Goal: Transaction & Acquisition: Book appointment/travel/reservation

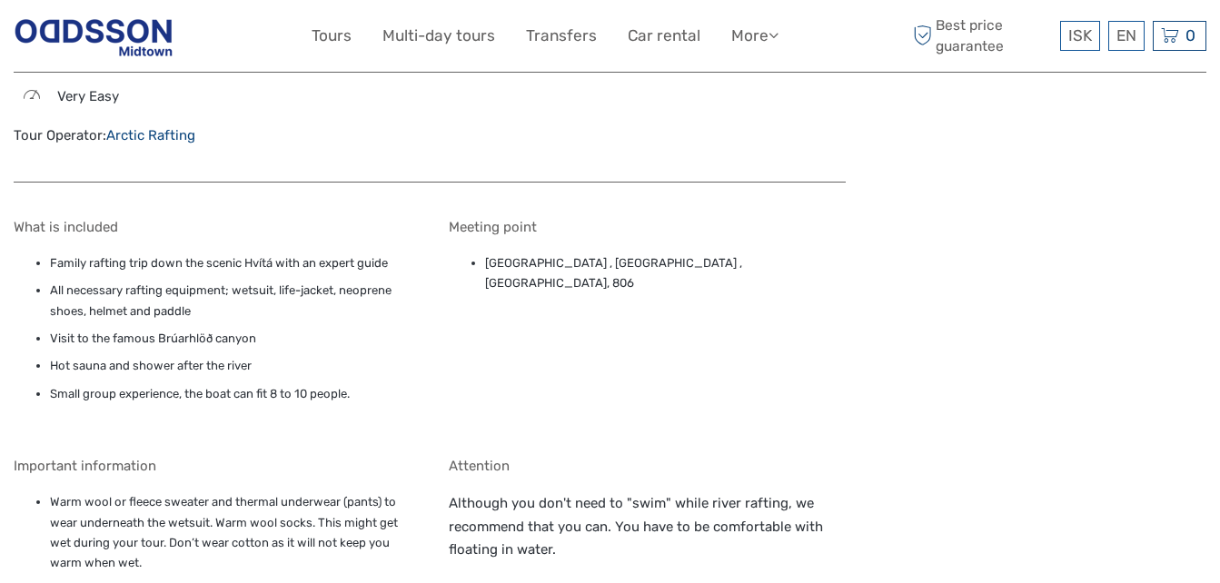
scroll to position [1652, 0]
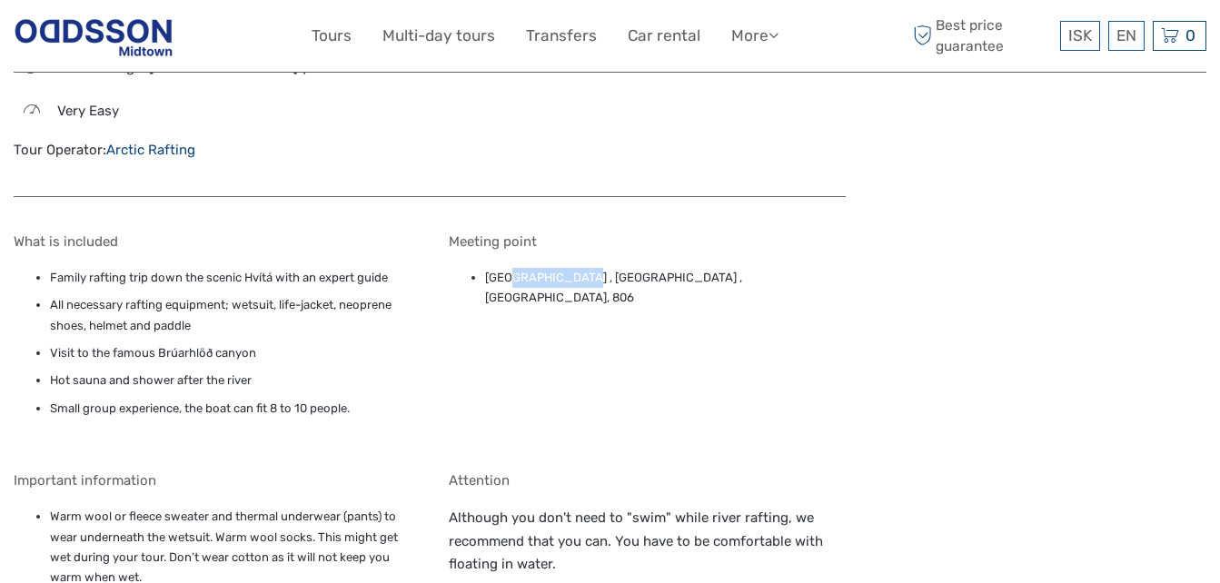
drag, startPoint x: 587, startPoint y: 251, endPoint x: 514, endPoint y: 256, distance: 72.9
click at [514, 268] on li "Drumbó River Base , Drumbó River Base , Selfoss, 806" at bounding box center [665, 288] width 361 height 41
drag, startPoint x: 514, startPoint y: 256, endPoint x: 570, endPoint y: 273, distance: 57.8
click at [570, 273] on div "Meeting point Drumbó River Base , Drumbó River Base , Selfoss, 806" at bounding box center [647, 339] width 397 height 212
drag, startPoint x: 590, startPoint y: 251, endPoint x: 482, endPoint y: 257, distance: 108.3
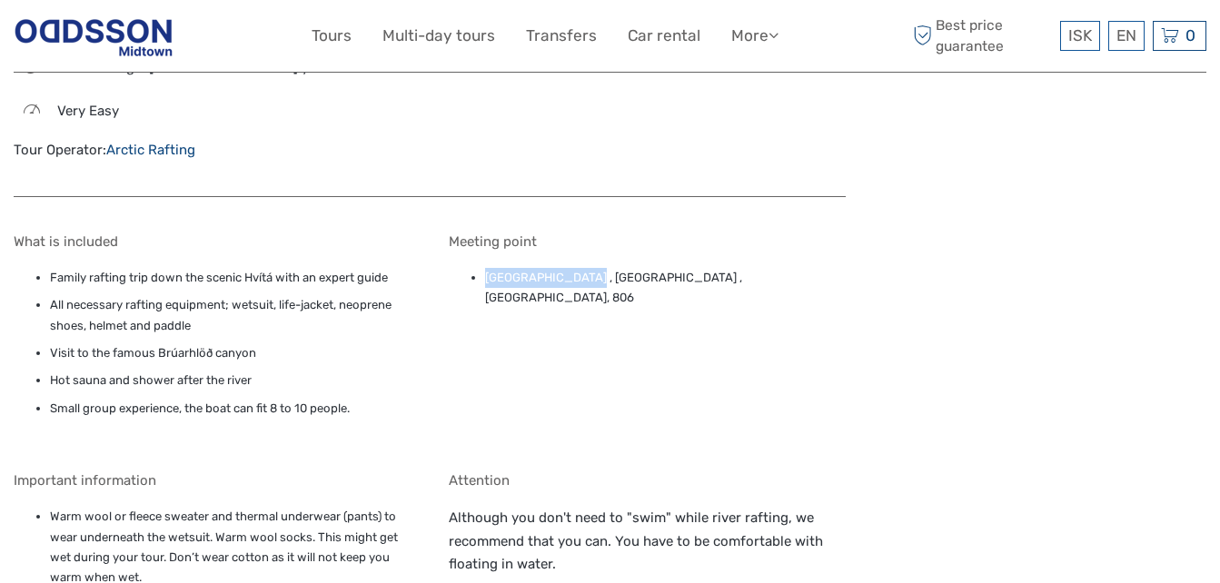
click at [482, 268] on ul "Drumbó River Base , Drumbó River Base , Selfoss, 806" at bounding box center [647, 288] width 397 height 41
copy li "Drumbó River Base"
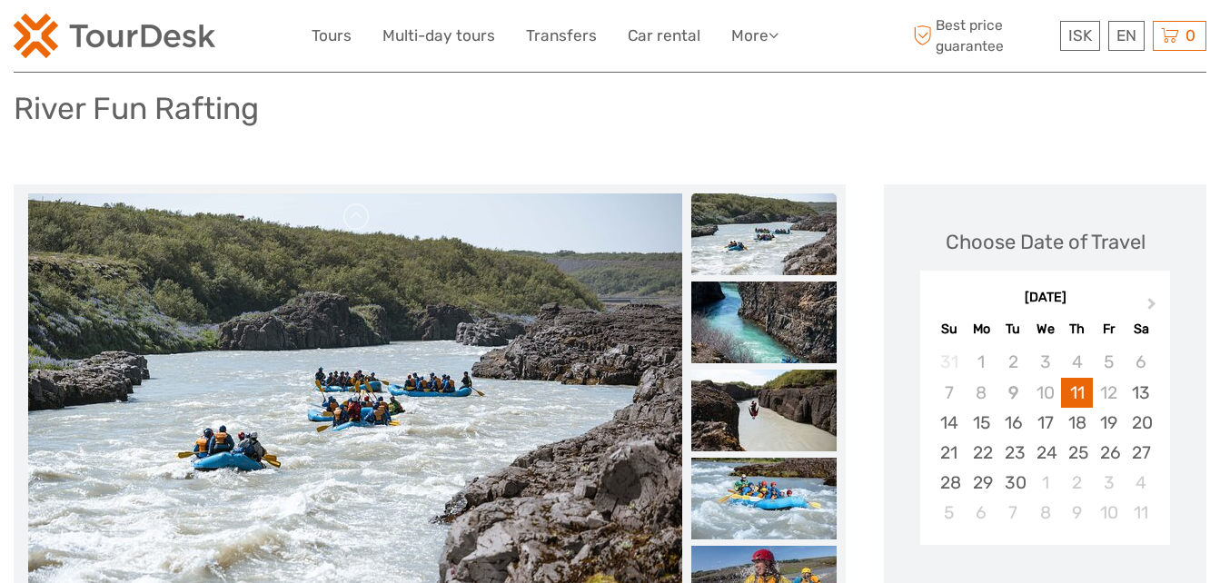
scroll to position [118, 0]
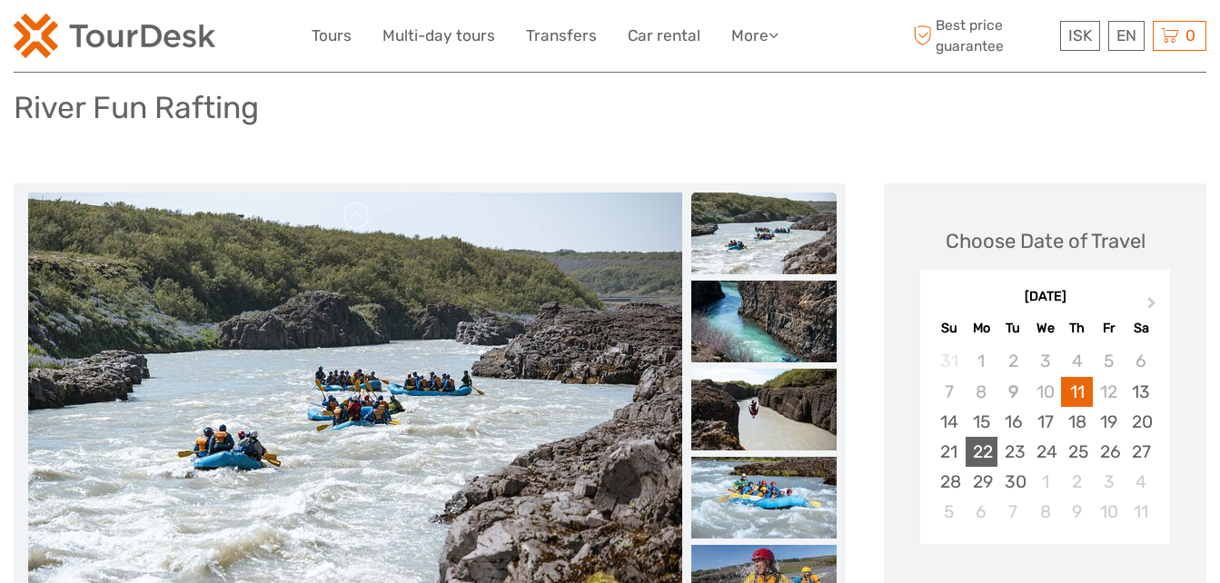
click at [993, 447] on div "22" at bounding box center [982, 452] width 32 height 30
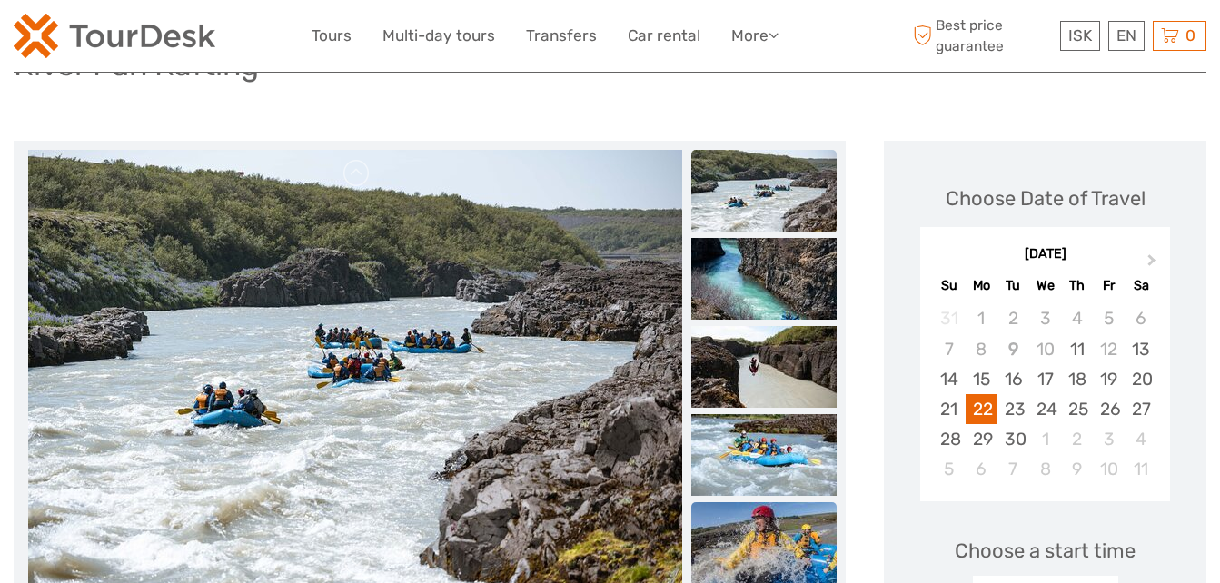
click at [725, 562] on img at bounding box center [763, 543] width 145 height 82
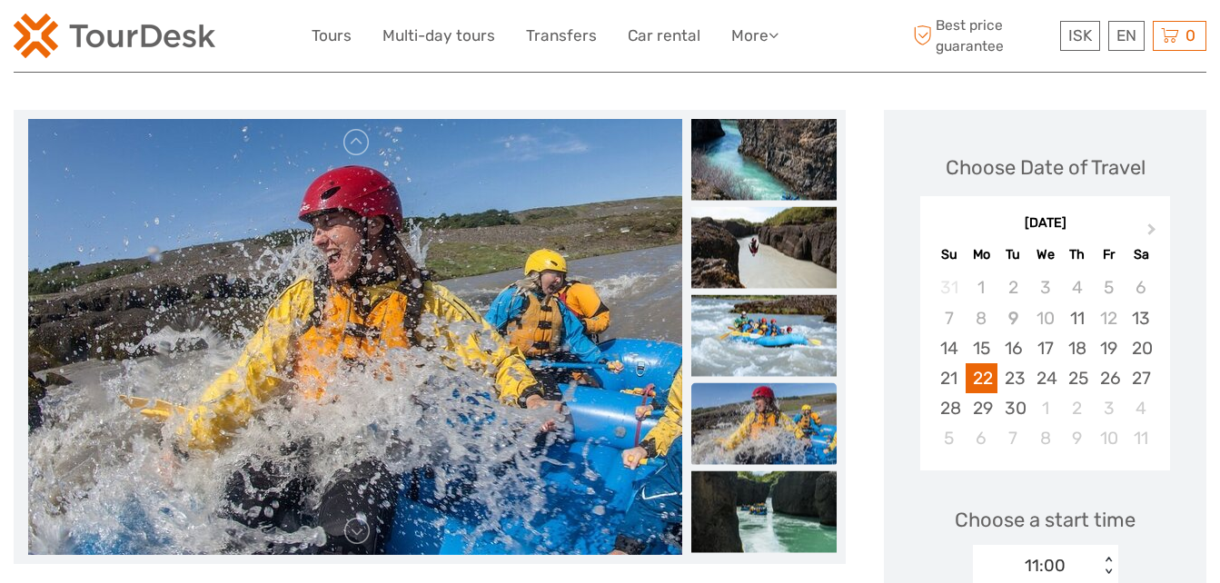
scroll to position [188, 0]
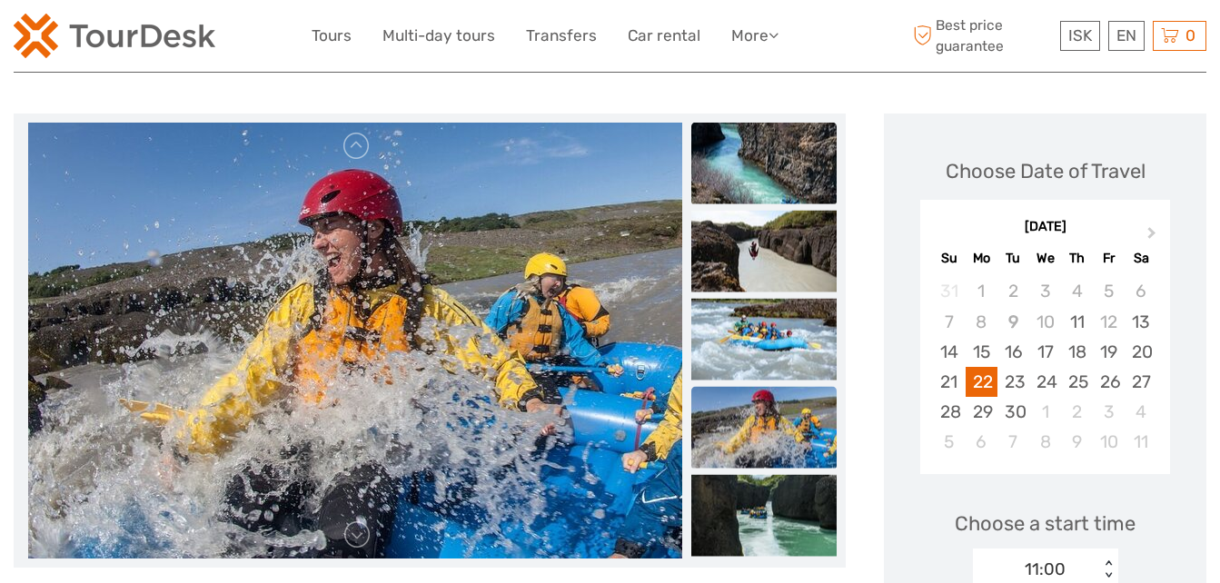
click at [751, 134] on img at bounding box center [763, 164] width 145 height 82
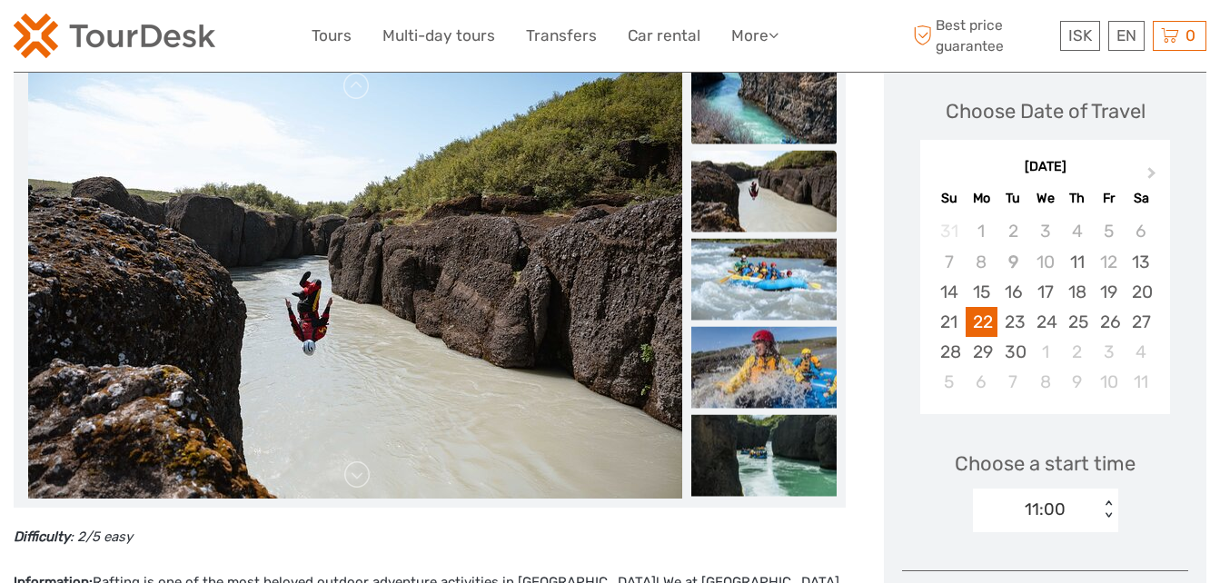
scroll to position [246, 0]
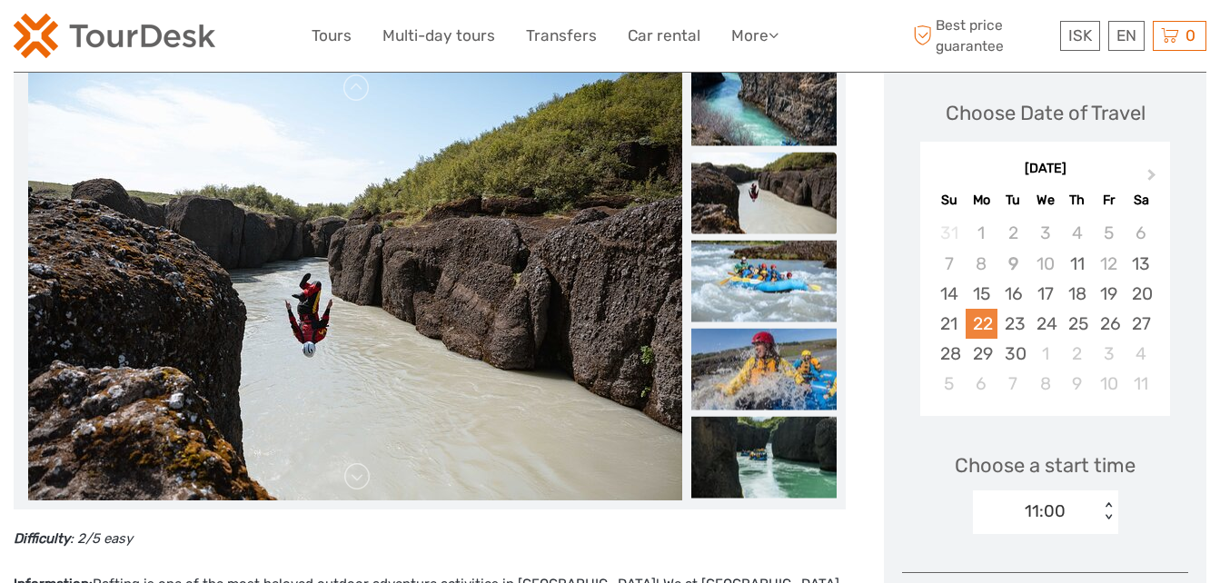
click at [972, 329] on div "22" at bounding box center [982, 324] width 32 height 30
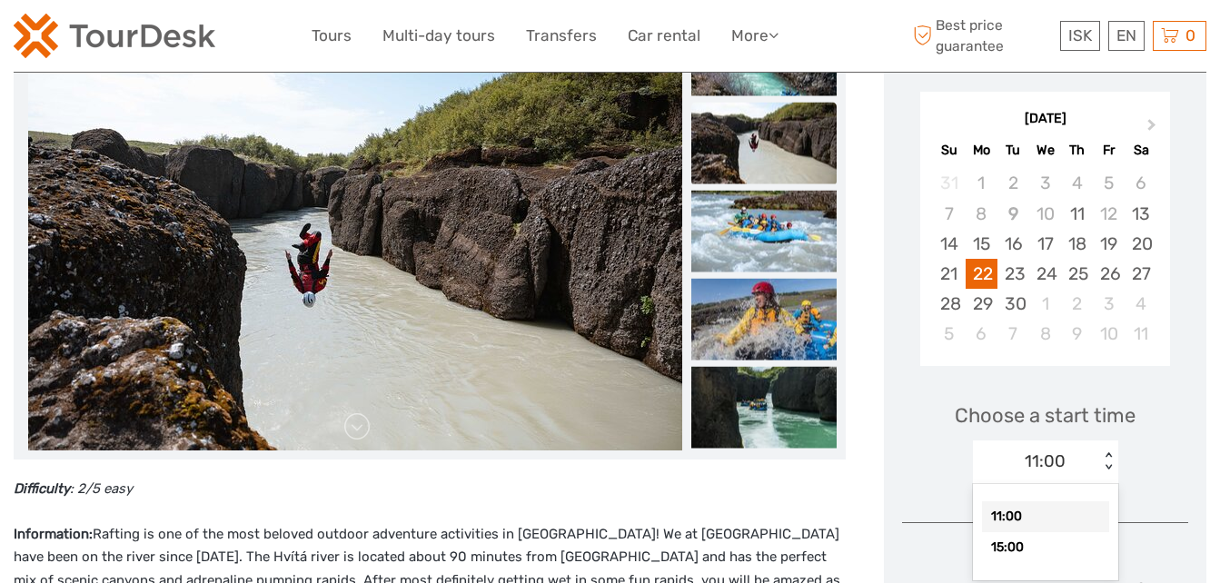
click at [1020, 484] on div "option 11:00 selected, 1 of 2. 2 results available. Use Up and Down to choose o…" at bounding box center [1045, 463] width 145 height 44
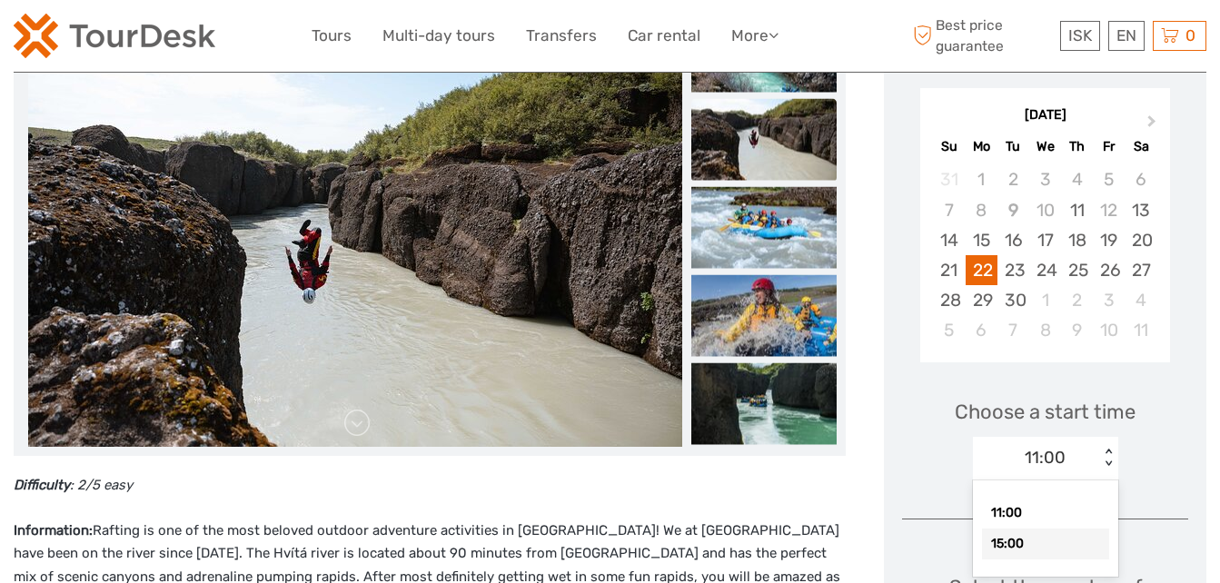
scroll to position [301, 0]
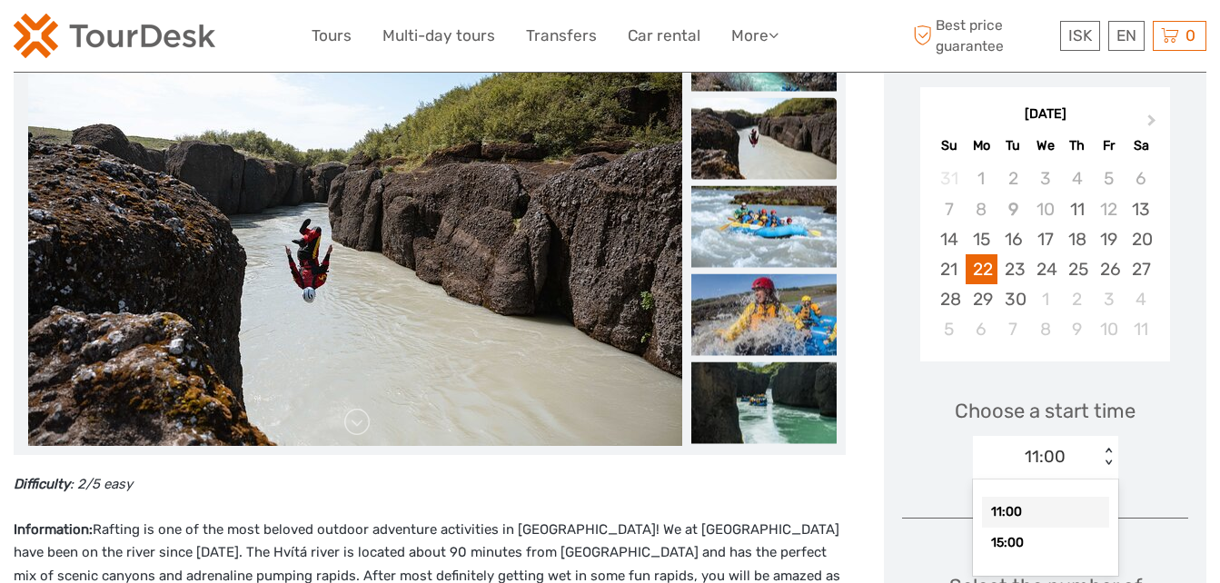
click at [1039, 510] on div "11:00" at bounding box center [1045, 512] width 127 height 31
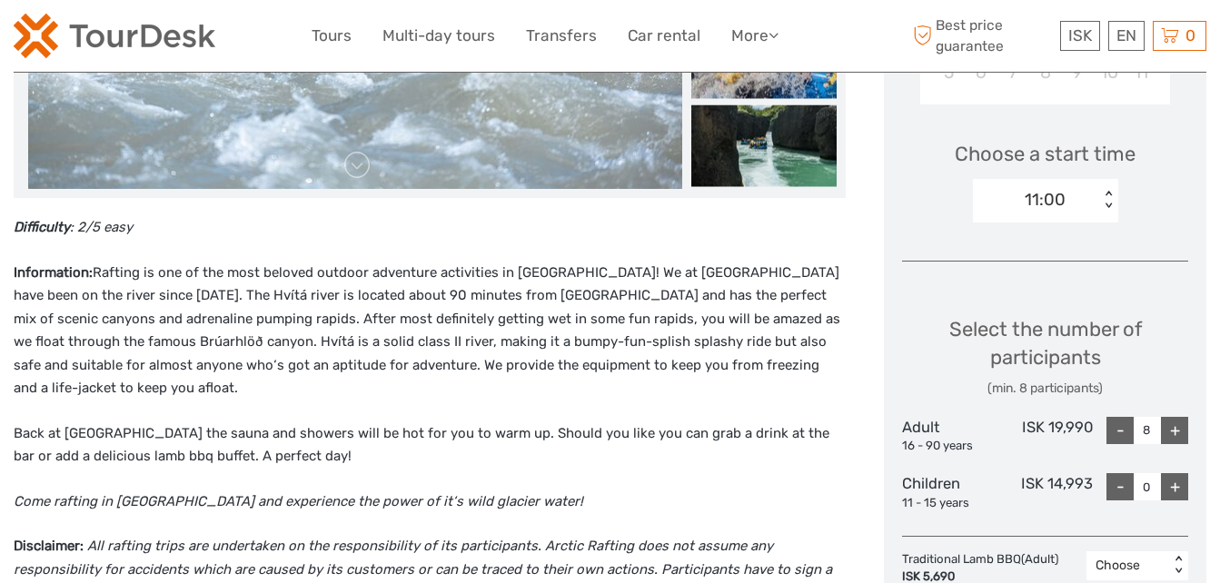
scroll to position [562, 0]
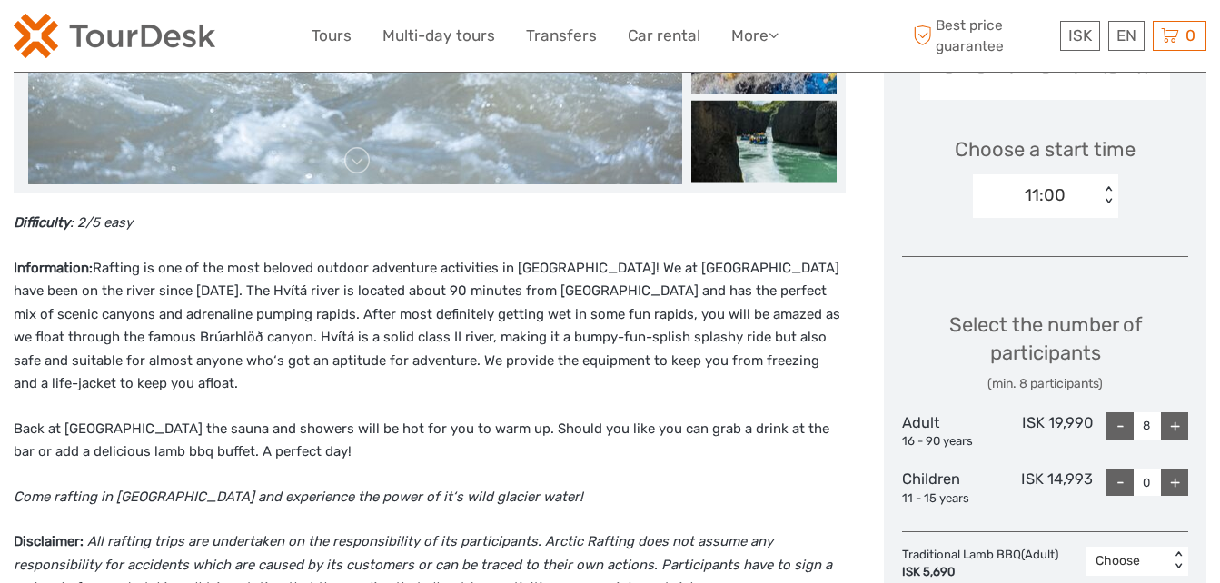
click at [1123, 433] on div "-" at bounding box center [1119, 425] width 27 height 27
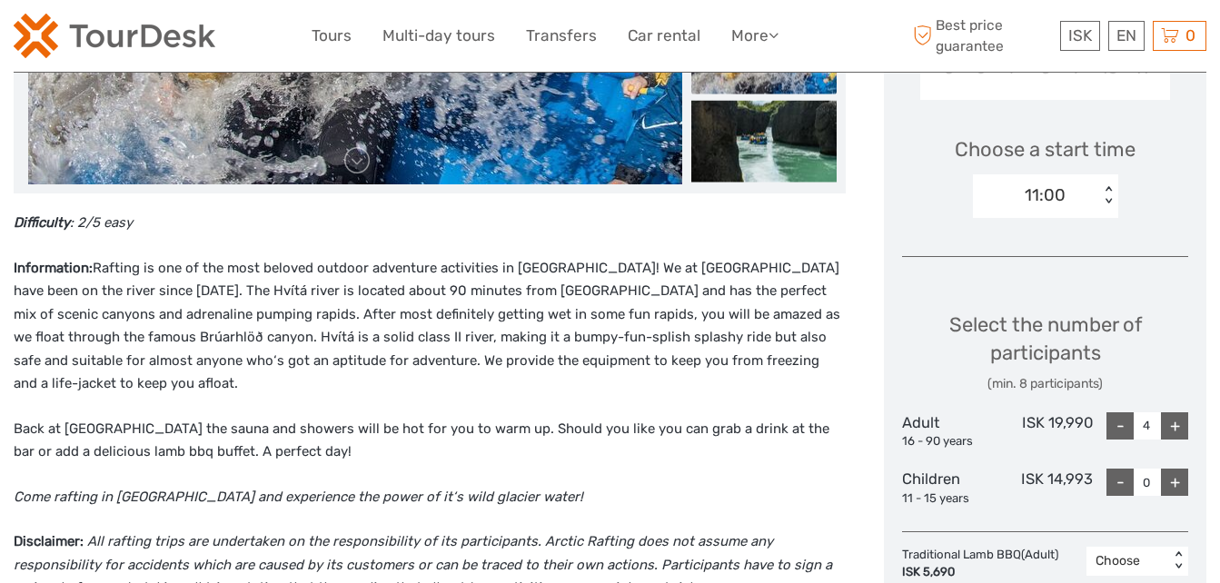
click at [1123, 433] on div "-" at bounding box center [1119, 425] width 27 height 27
type input "2"
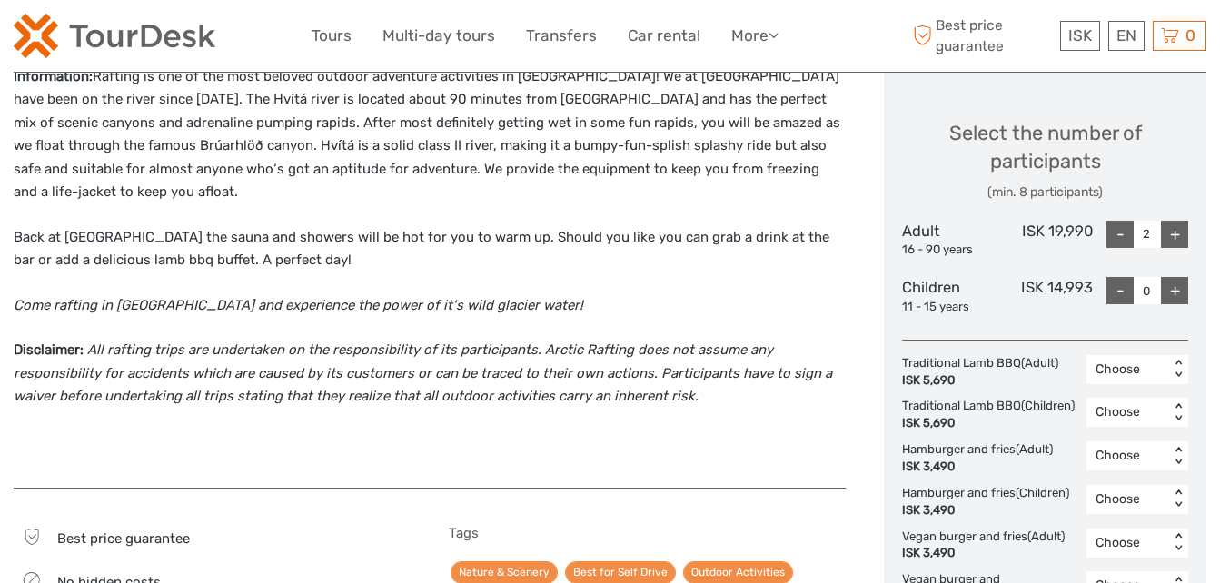
scroll to position [769, 0]
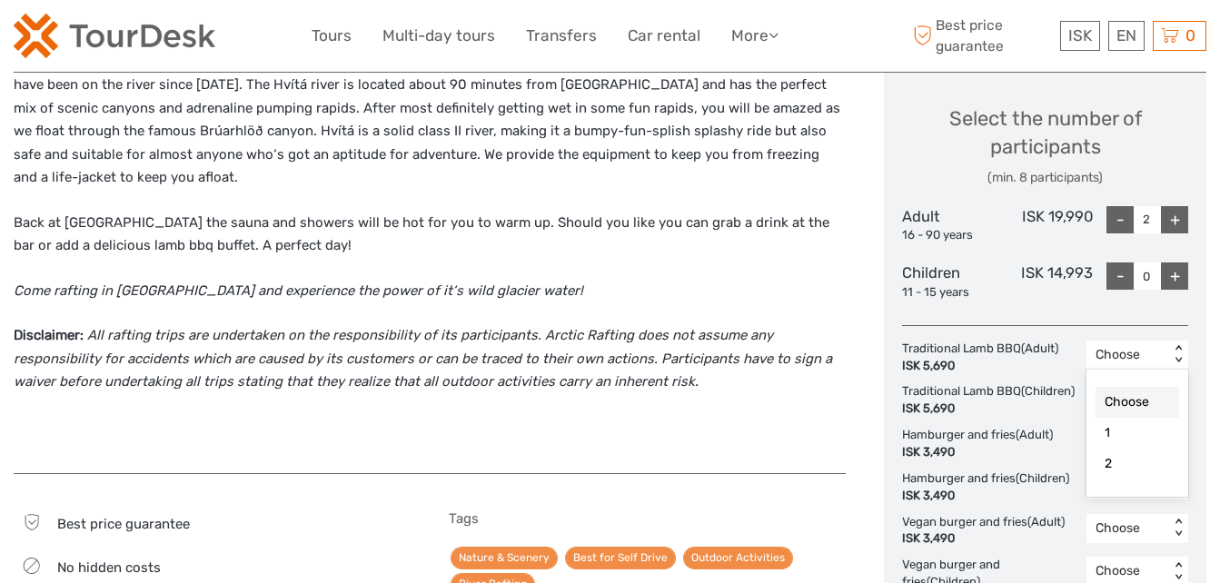
click at [1113, 346] on div "Choose" at bounding box center [1128, 355] width 64 height 18
click at [1116, 468] on div "2" at bounding box center [1138, 464] width 84 height 31
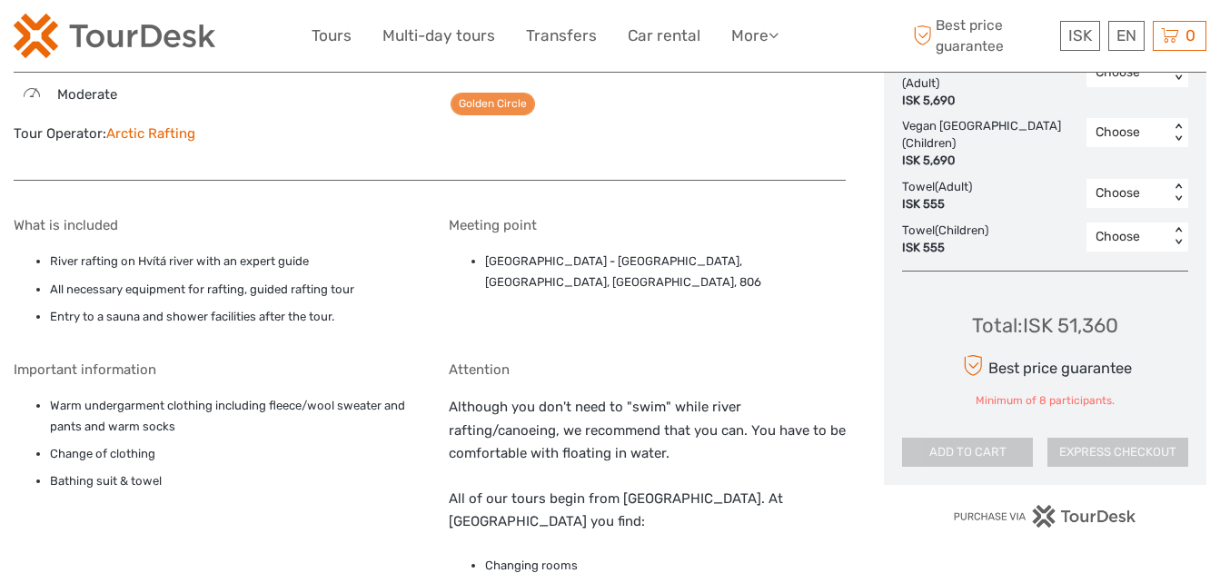
scroll to position [1334, 0]
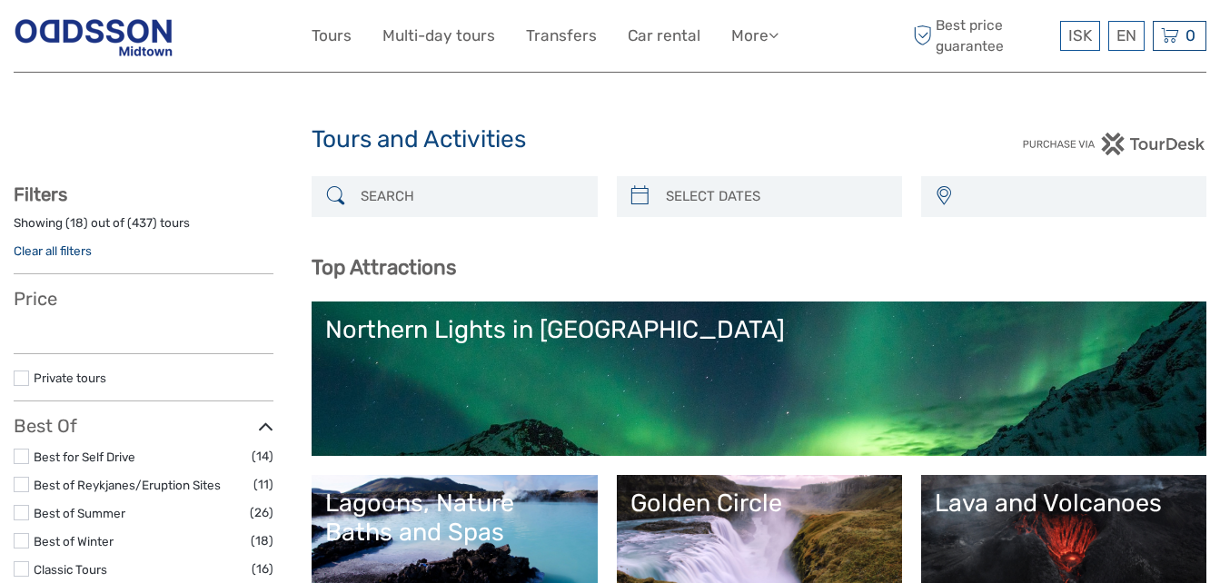
select select
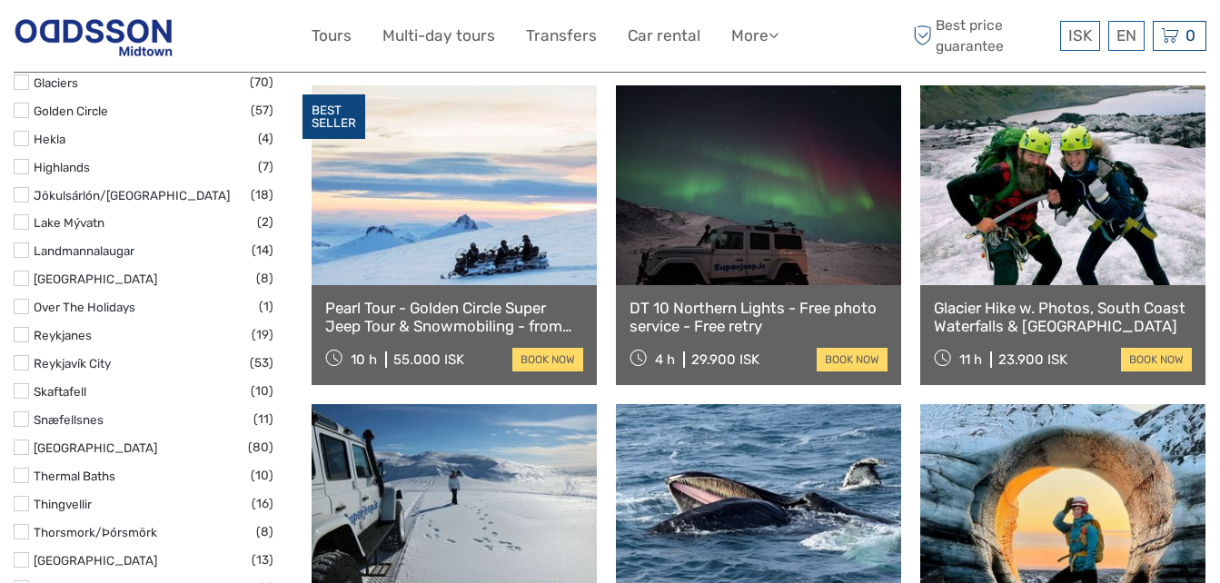
scroll to position [929, 0]
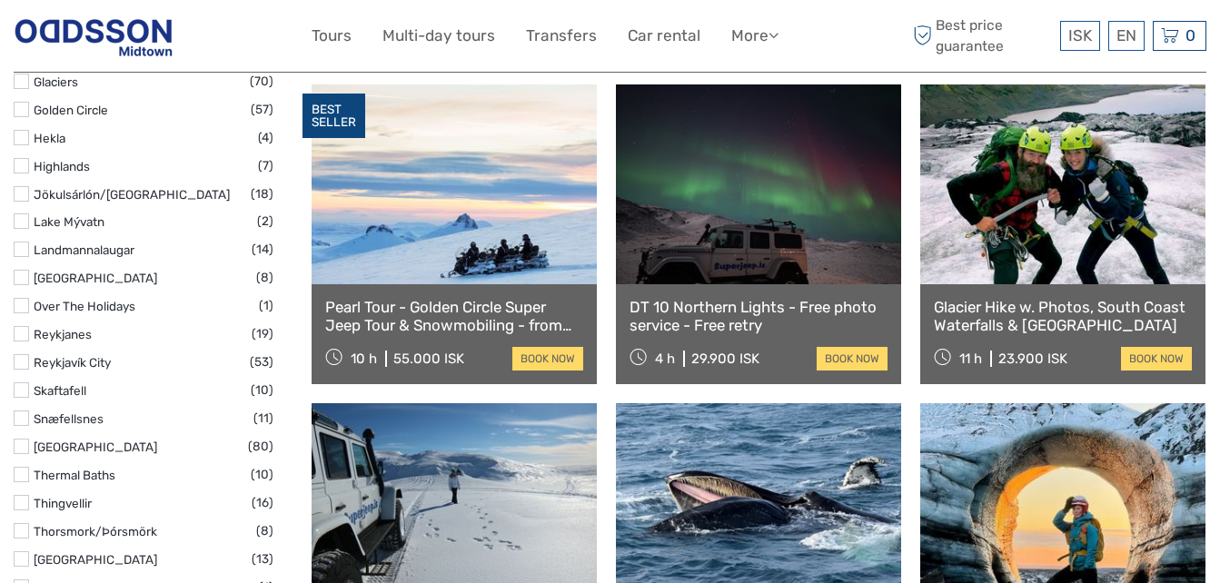
click at [492, 313] on link "Pearl Tour - Golden Circle Super Jeep Tour & Snowmobiling - from Reykjavik" at bounding box center [454, 316] width 258 height 37
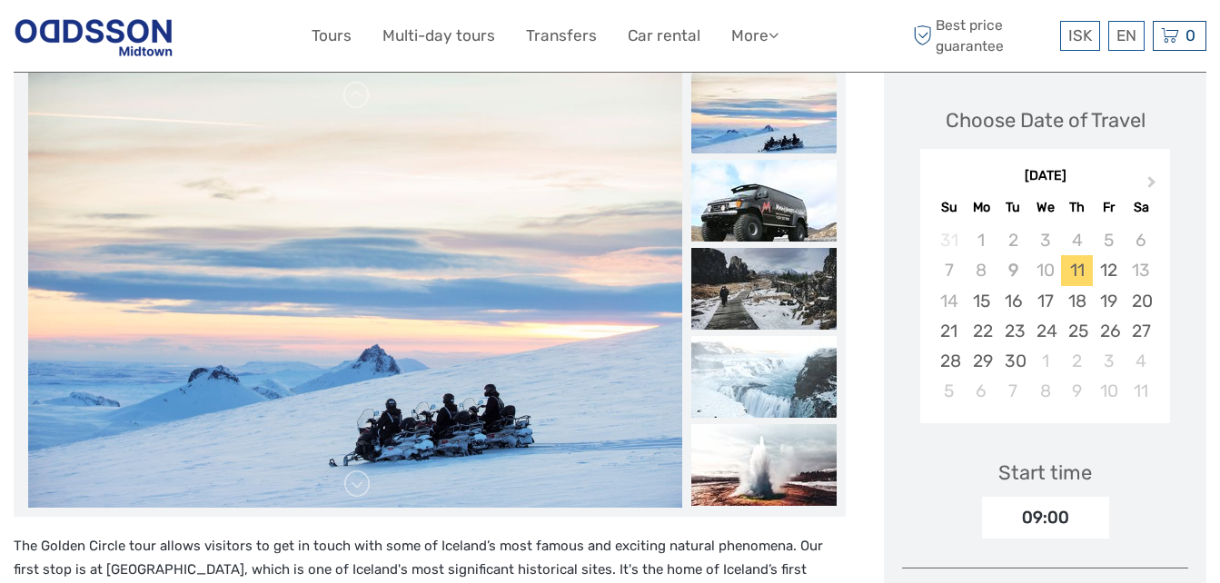
scroll to position [279, 0]
click at [980, 317] on div "22" at bounding box center [982, 332] width 32 height 30
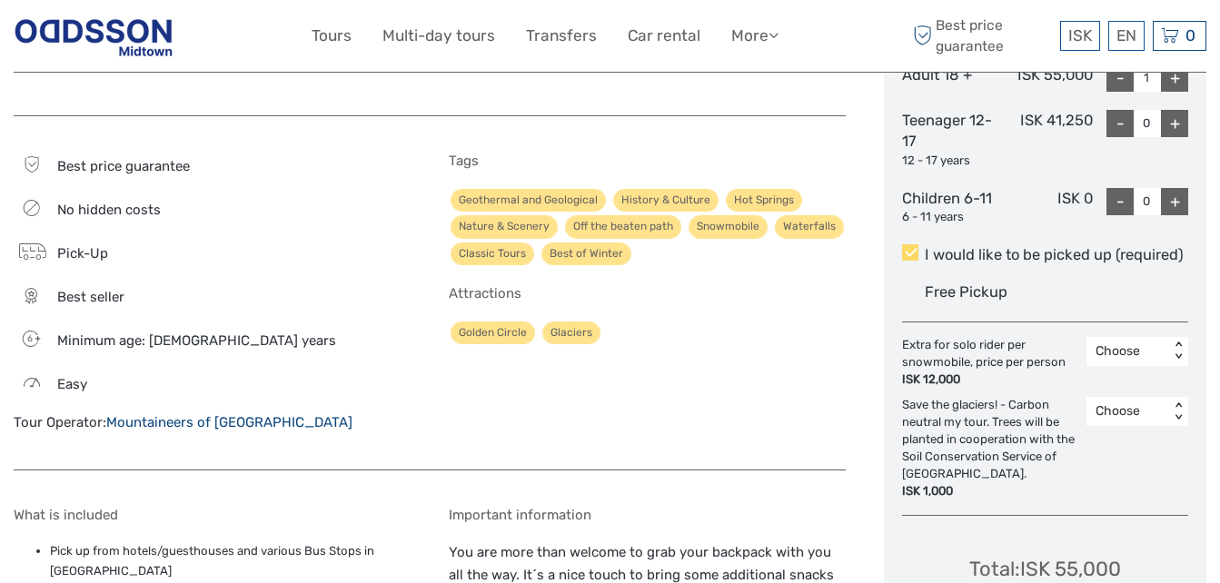
scroll to position [943, 0]
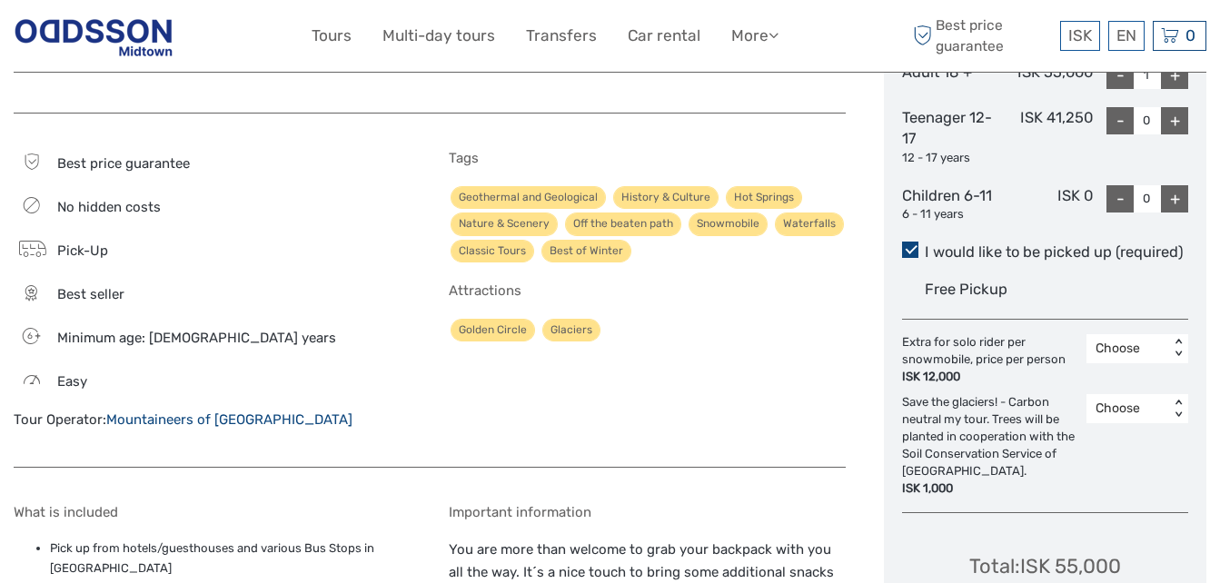
click at [910, 242] on span at bounding box center [910, 250] width 16 height 16
click at [925, 245] on input "I would like to be picked up (required)" at bounding box center [925, 245] width 0 height 0
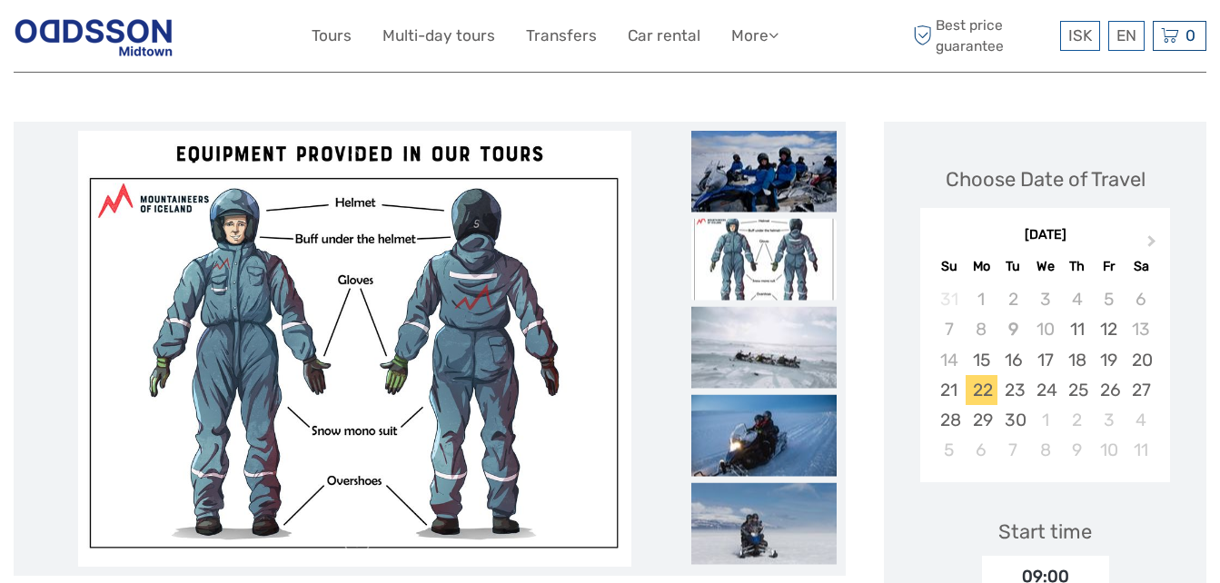
scroll to position [217, 0]
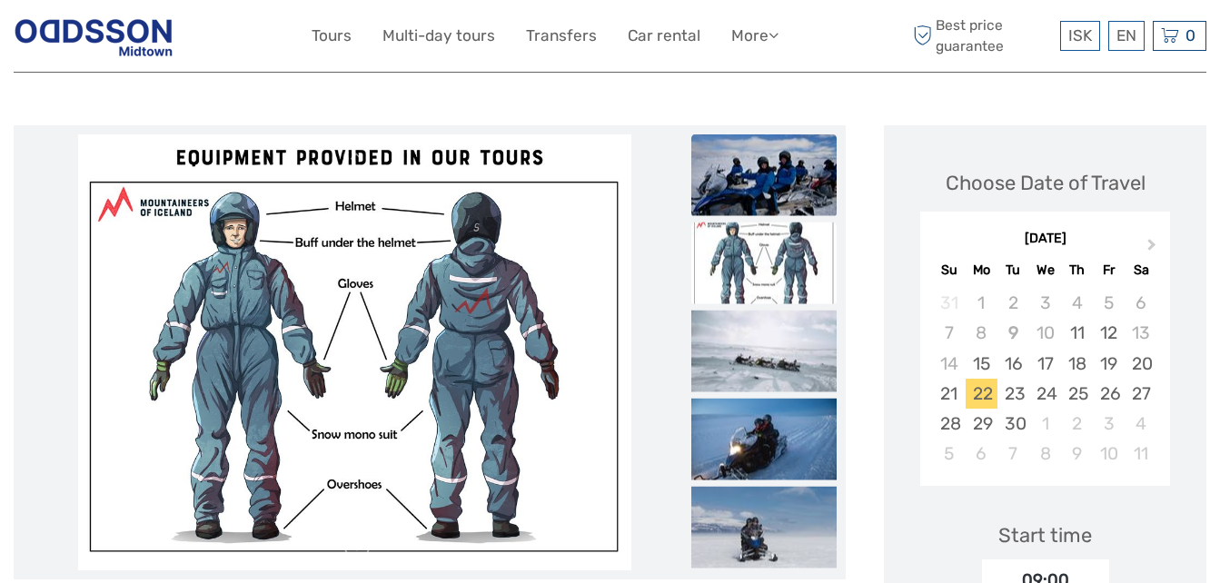
click at [730, 159] on img at bounding box center [763, 175] width 145 height 82
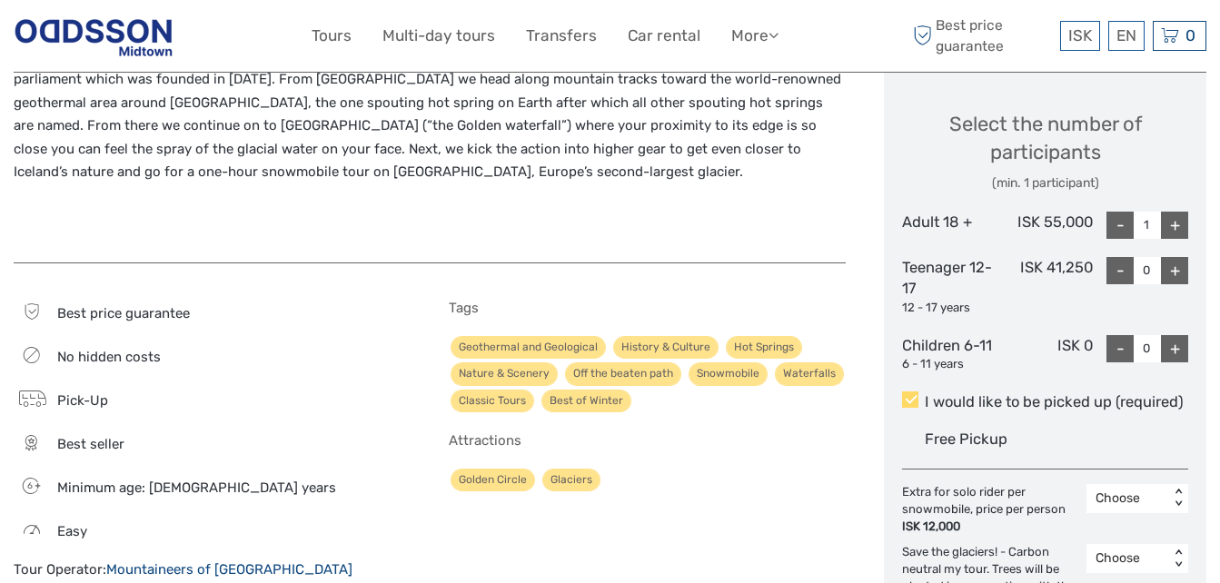
scroll to position [789, 0]
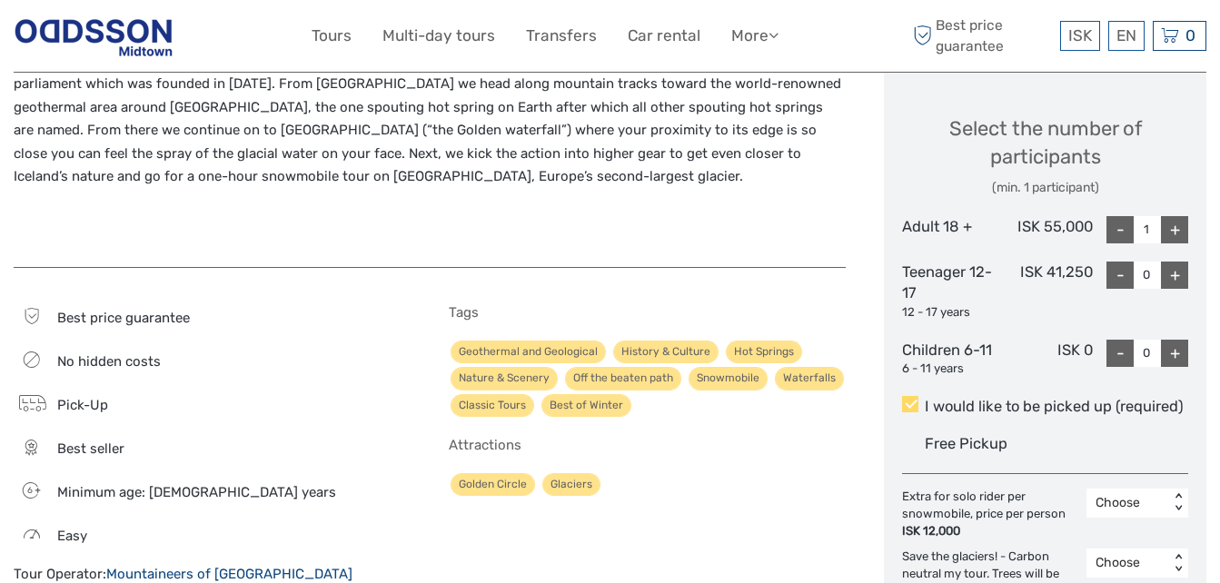
click at [1170, 216] on div "+" at bounding box center [1174, 229] width 27 height 27
type input "2"
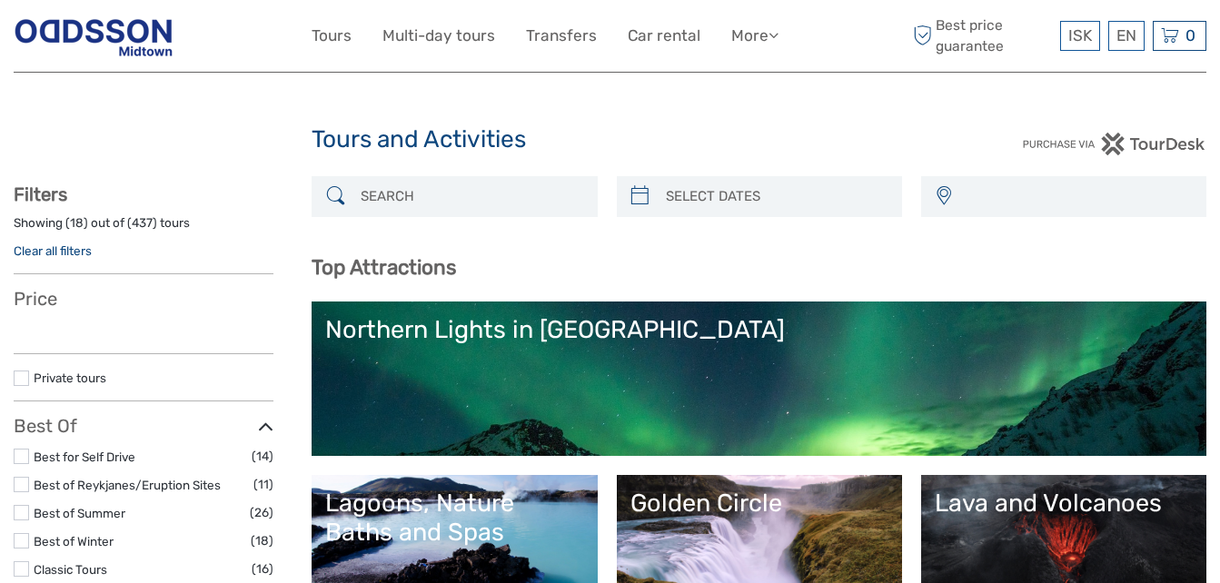
select select
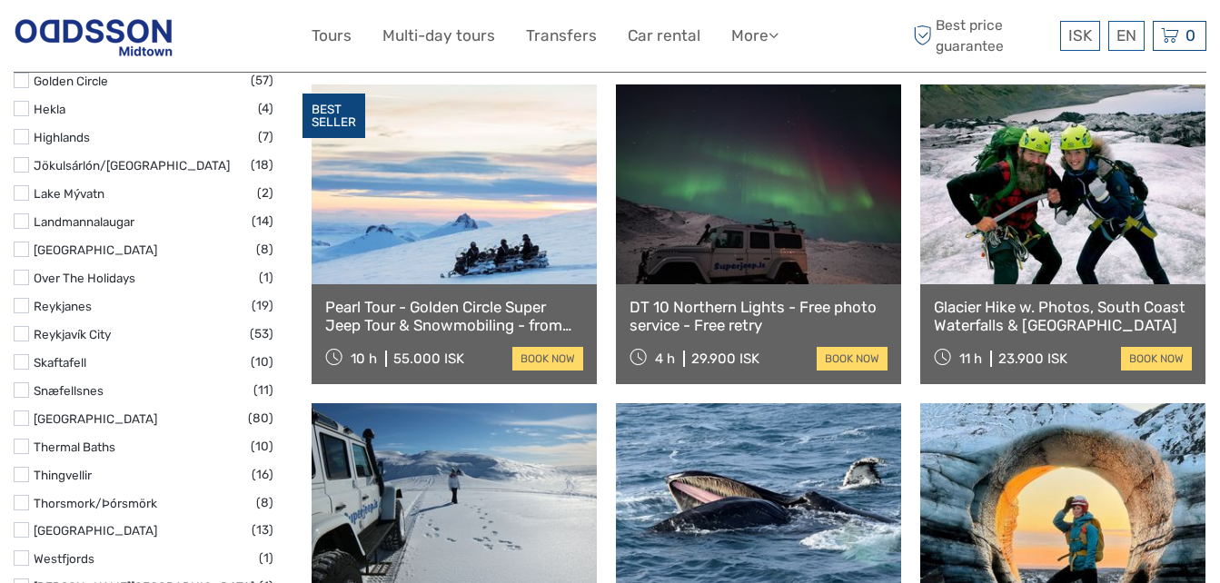
select select
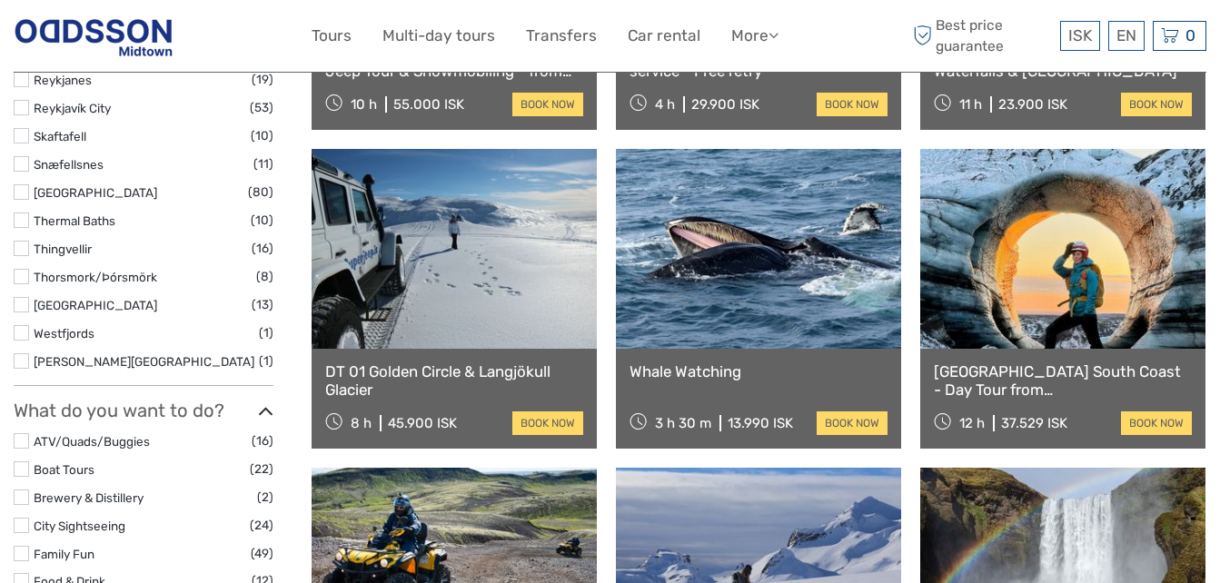
scroll to position [1183, 0]
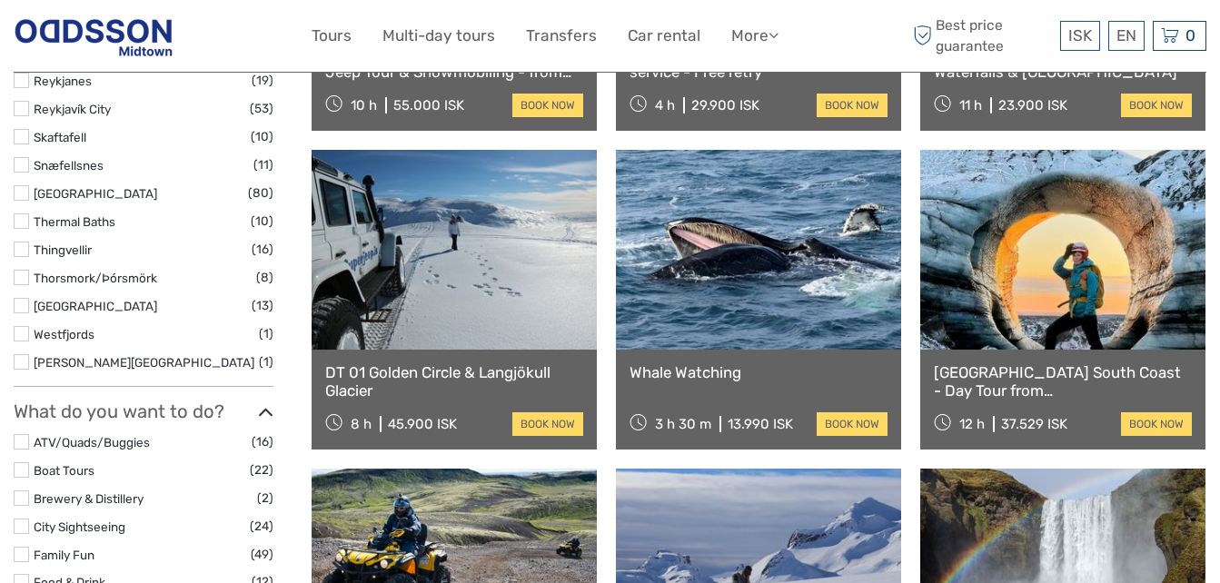
click at [765, 271] on link at bounding box center [758, 250] width 285 height 200
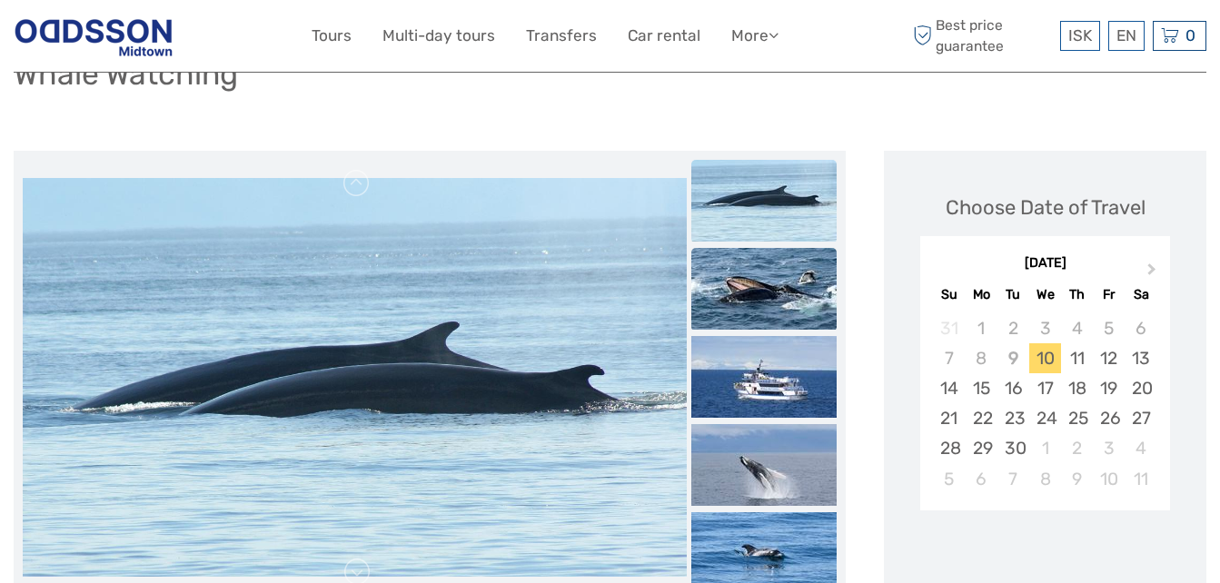
scroll to position [161, 0]
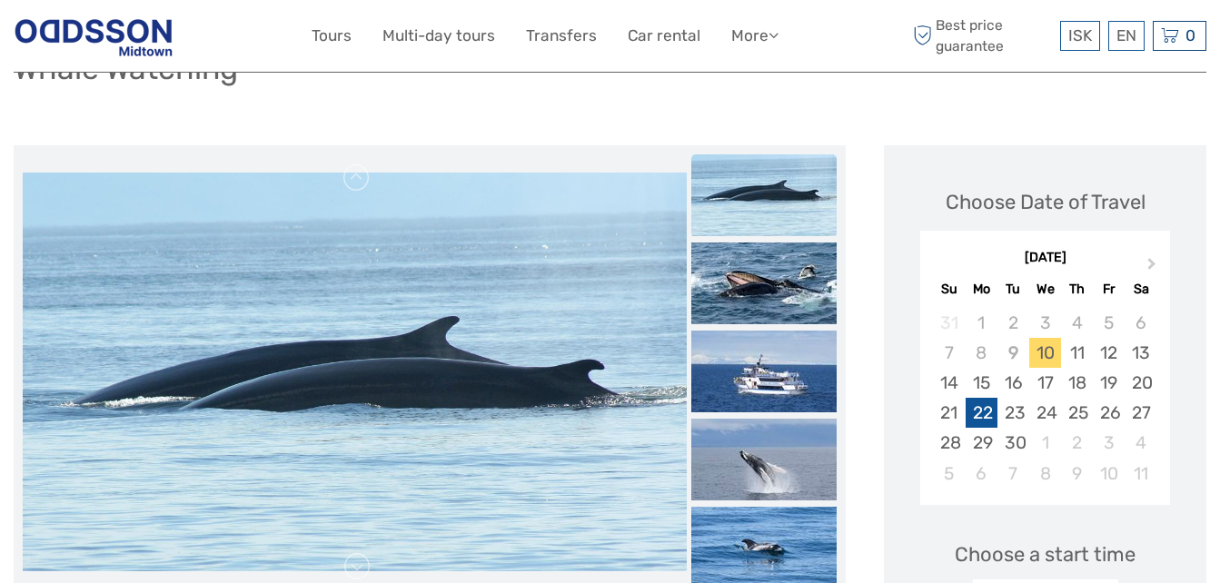
click at [980, 419] on div "22" at bounding box center [982, 413] width 32 height 30
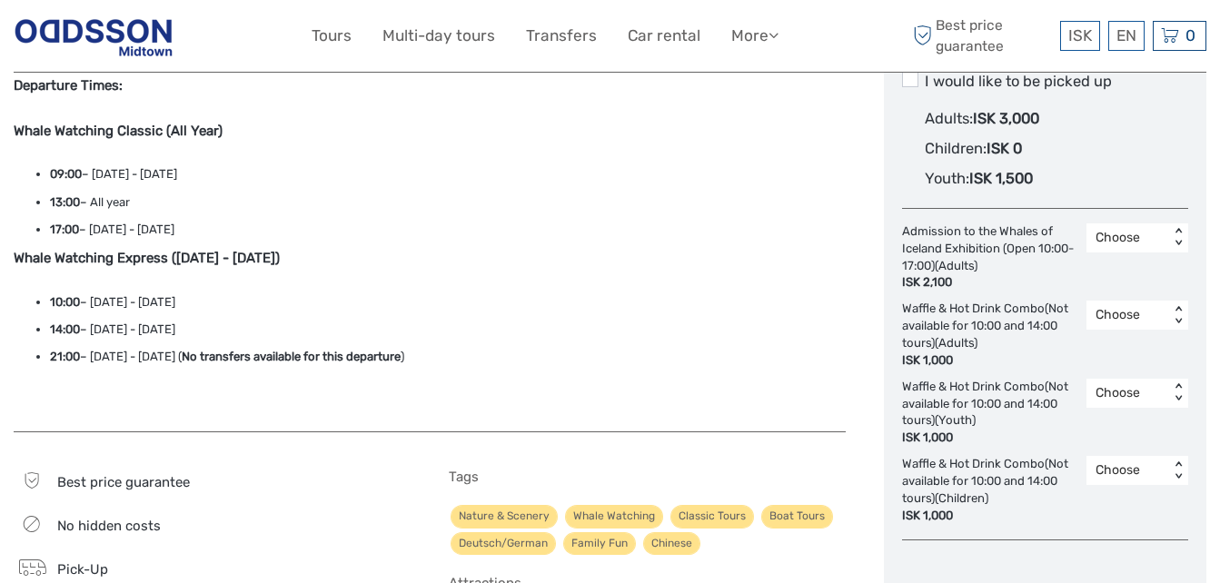
scroll to position [1078, 0]
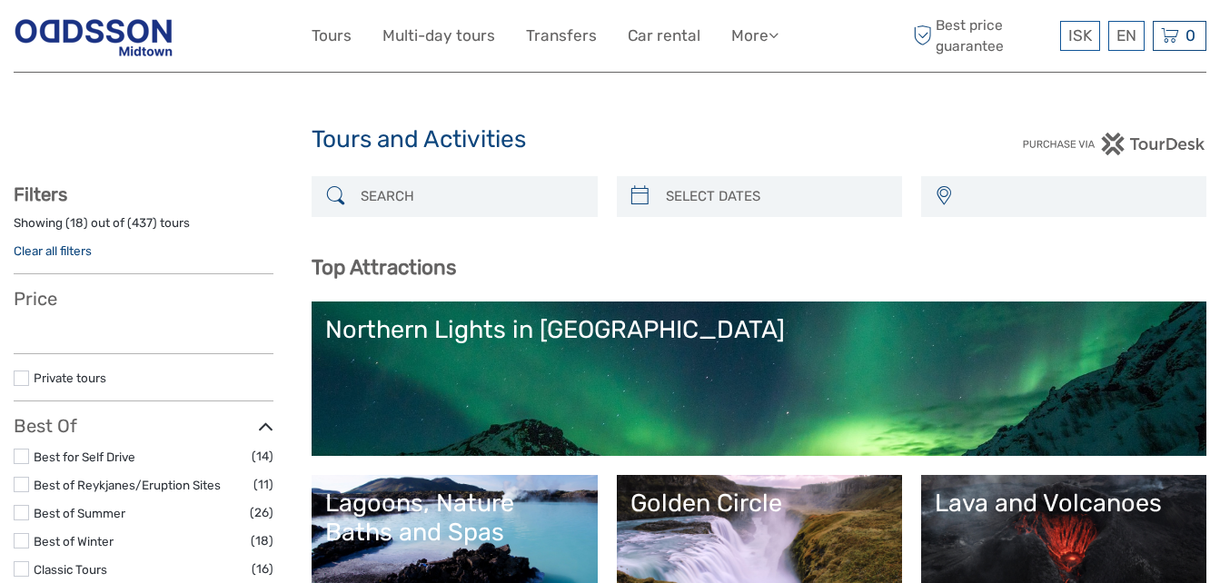
select select
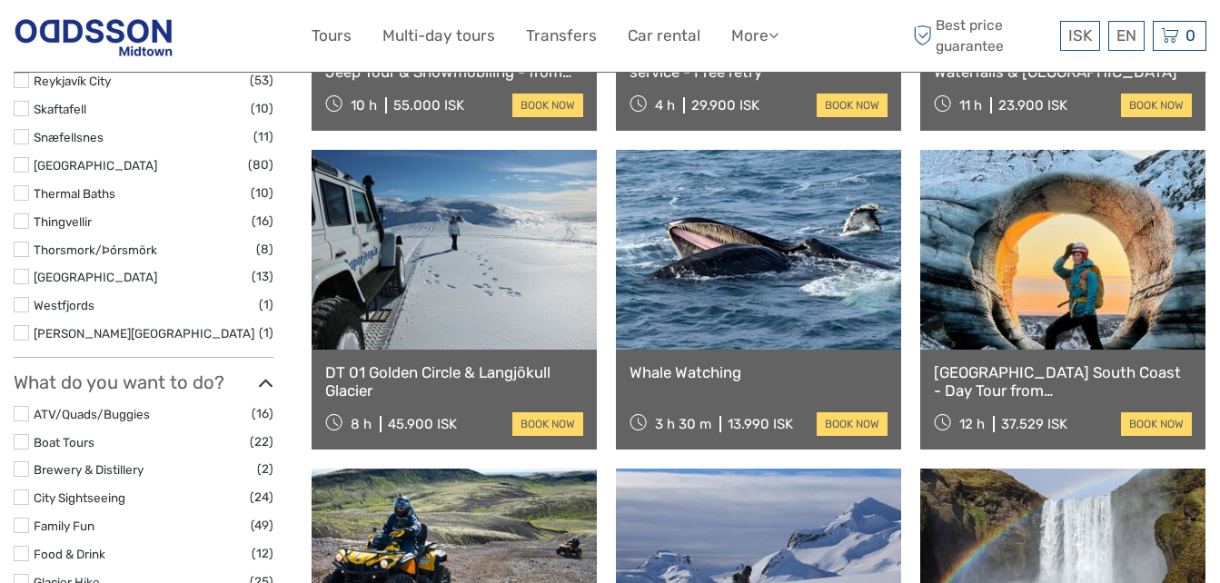
select select
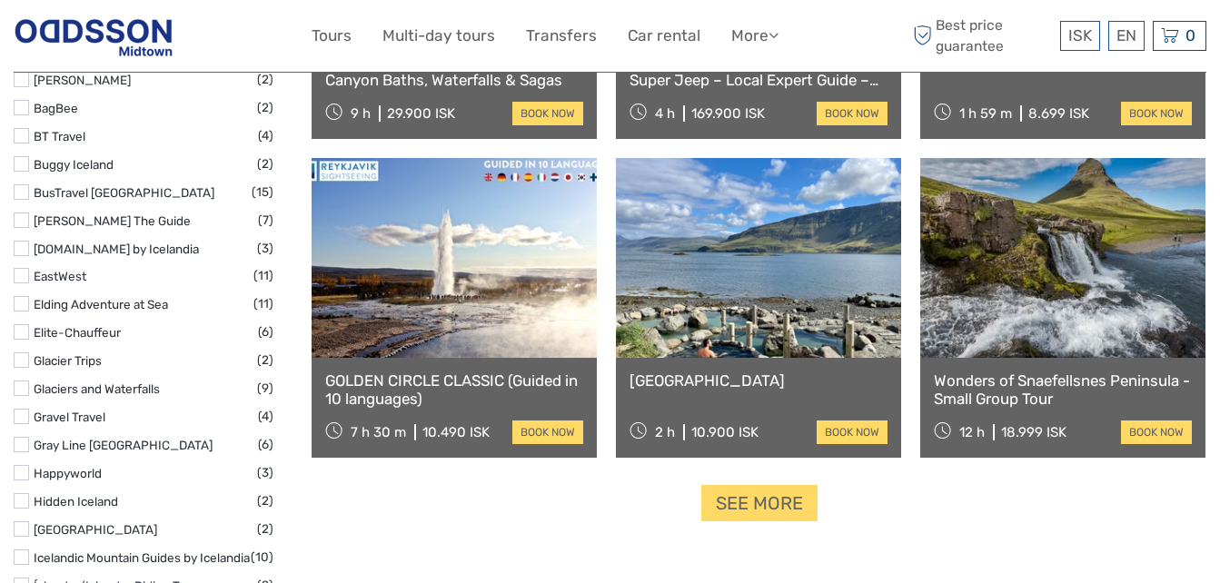
scroll to position [2136, 0]
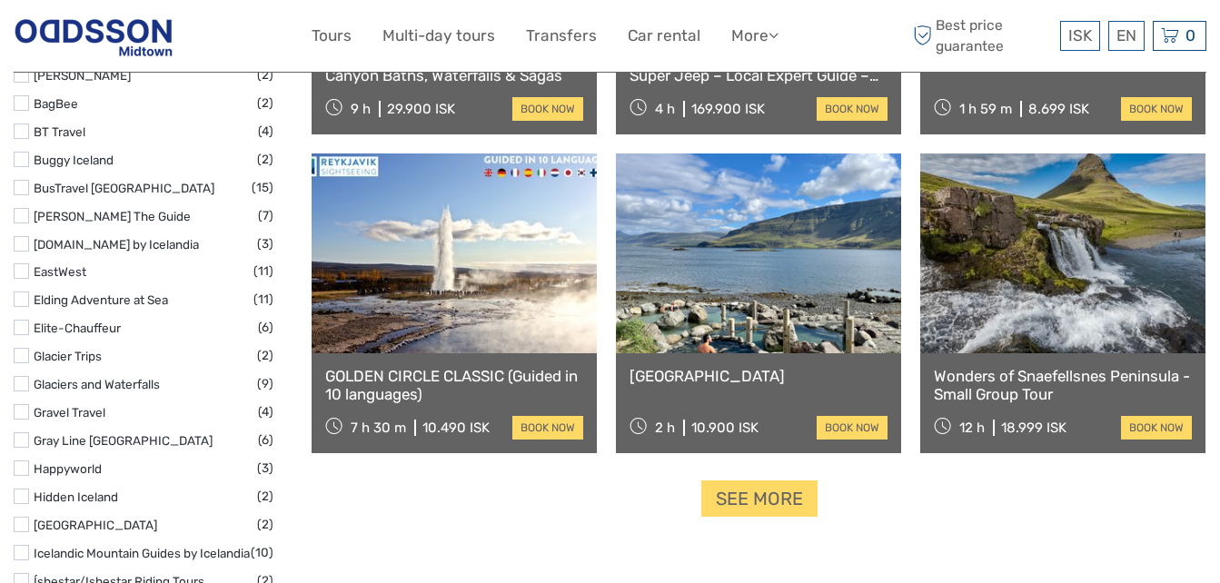
click at [744, 227] on link at bounding box center [758, 254] width 285 height 200
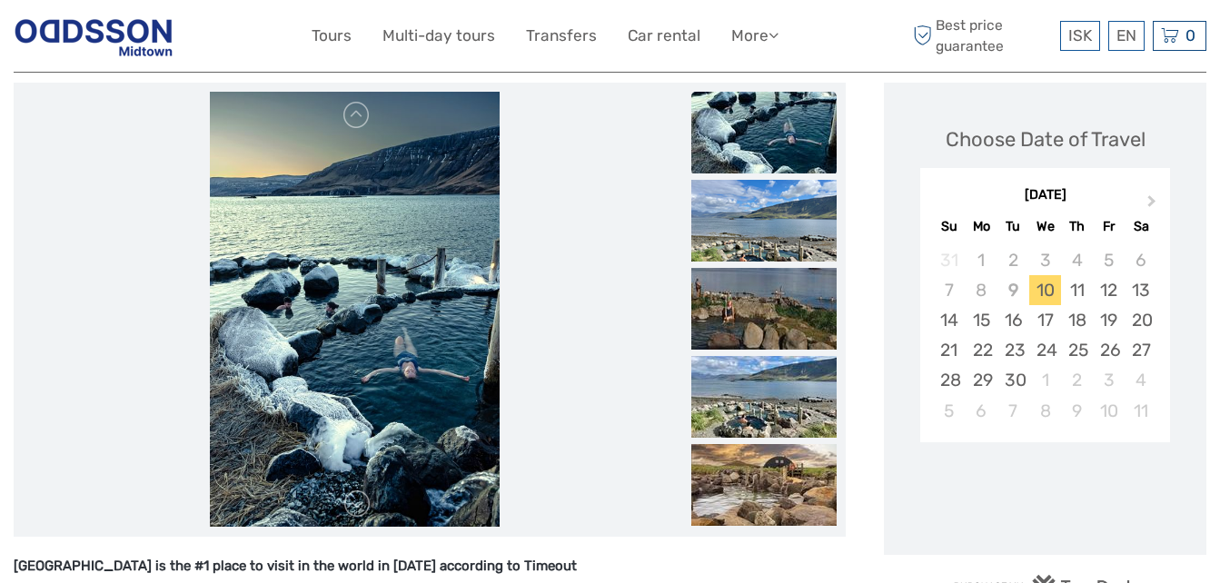
scroll to position [256, 0]
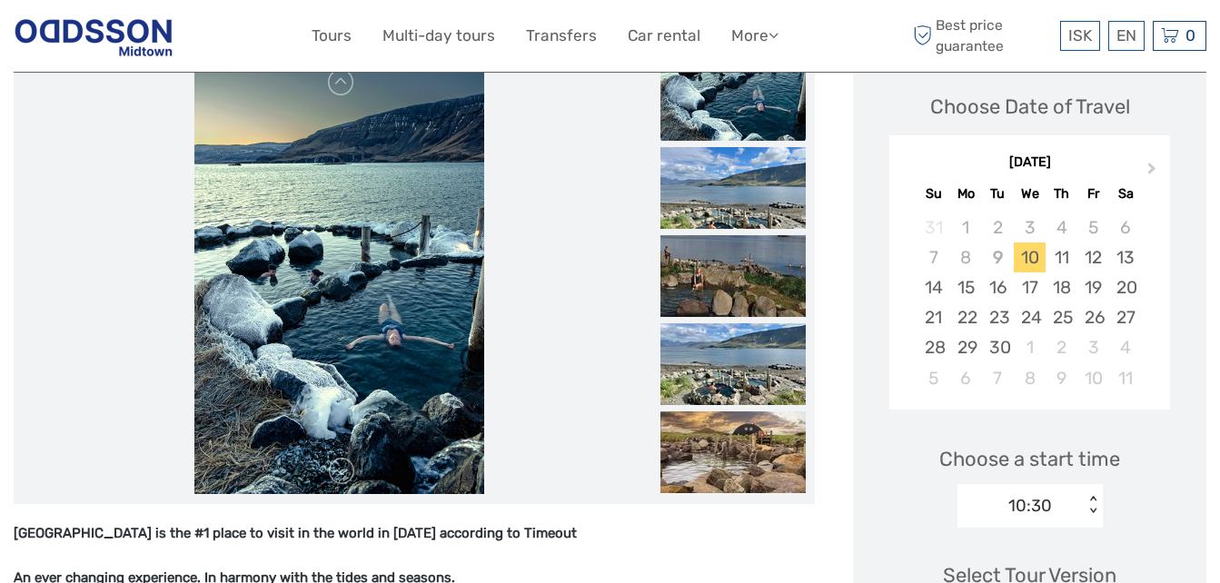
click at [556, 408] on li at bounding box center [339, 277] width 633 height 436
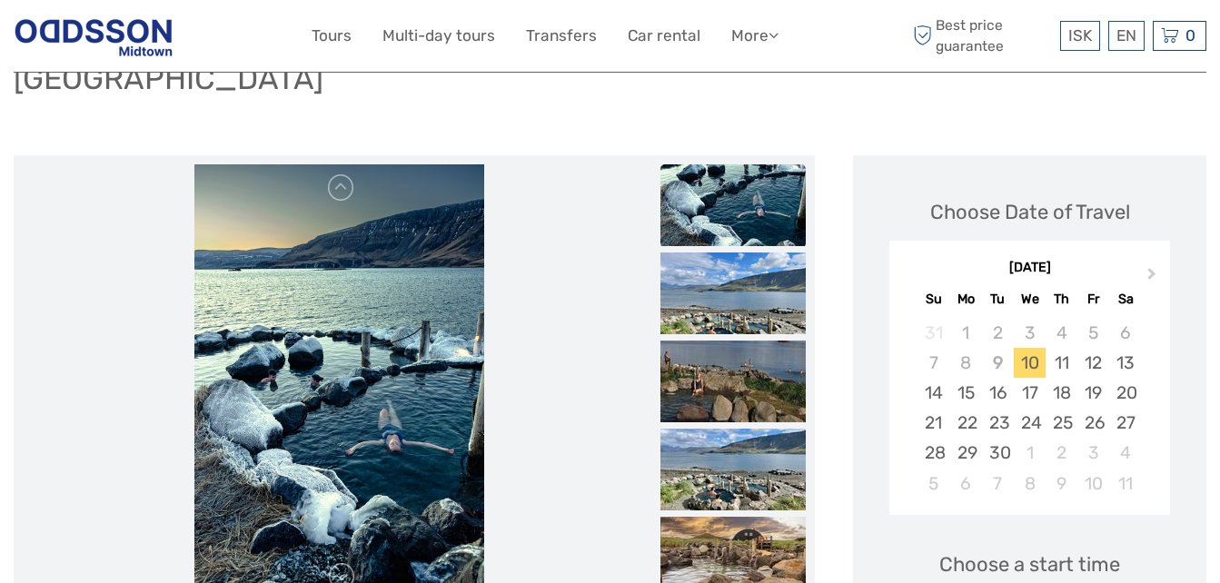
scroll to position [152, 0]
click at [385, 413] on img at bounding box center [339, 382] width 291 height 436
click at [792, 213] on img at bounding box center [732, 205] width 145 height 82
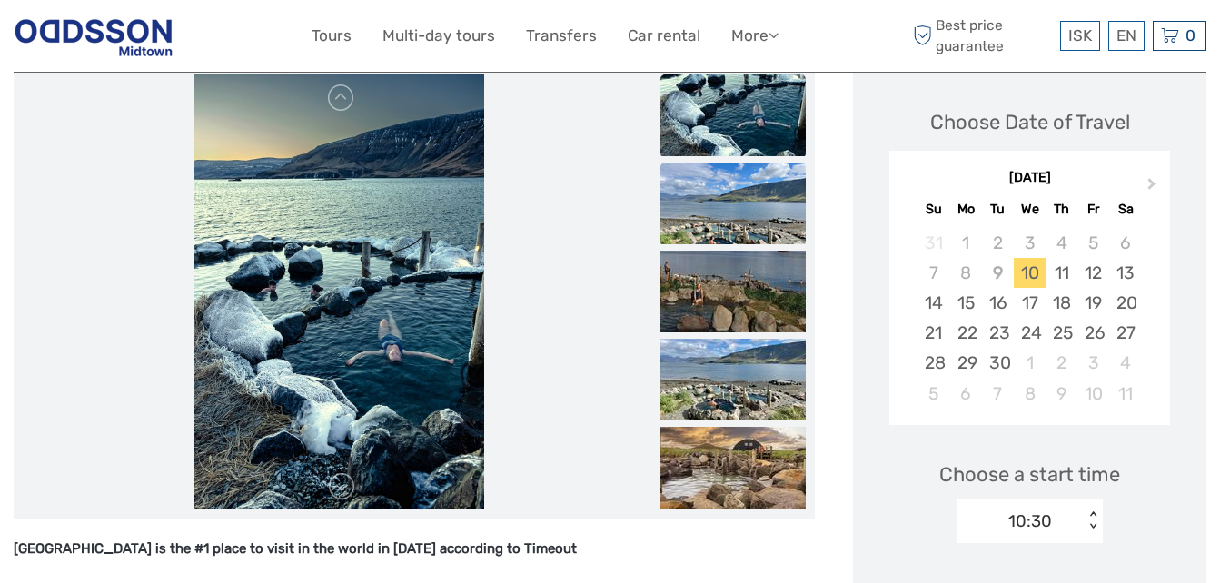
scroll to position [244, 0]
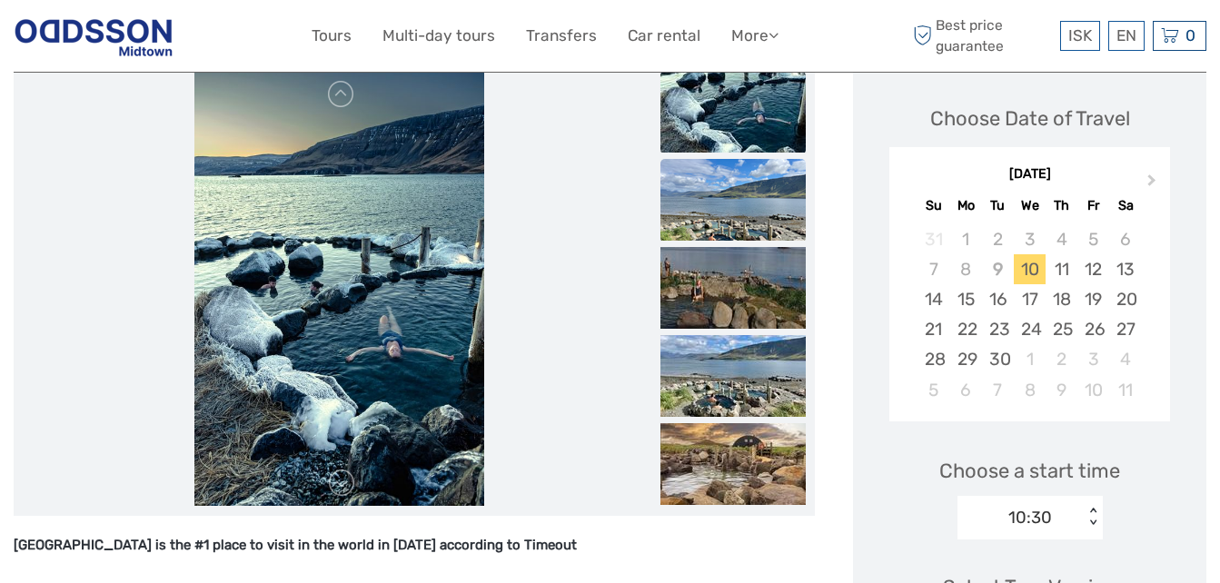
click at [769, 225] on img at bounding box center [732, 200] width 145 height 82
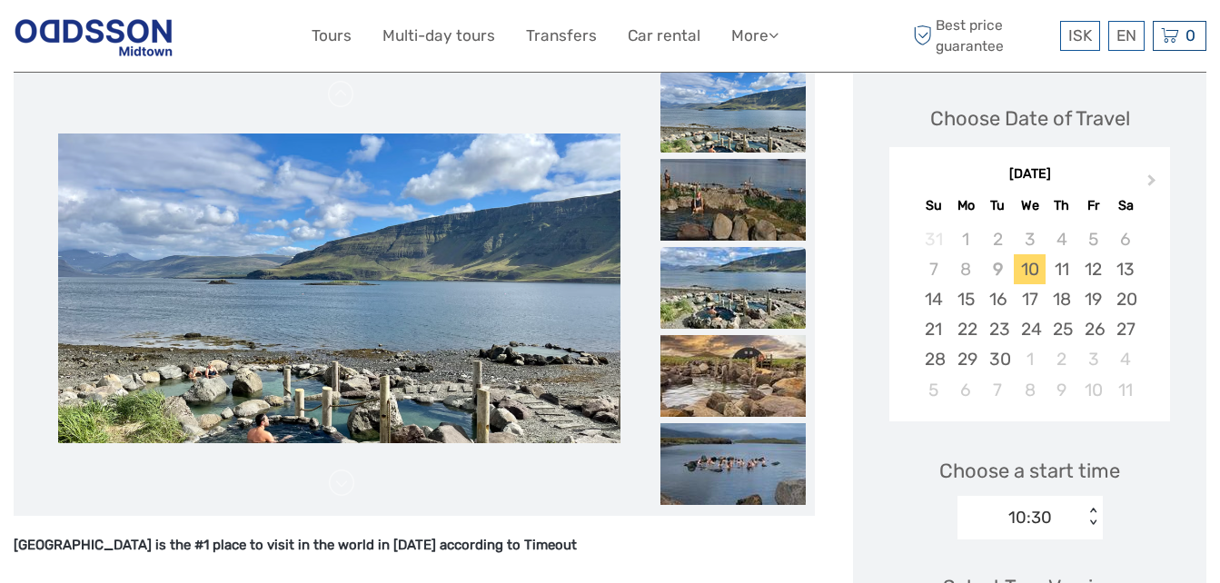
click at [773, 263] on img at bounding box center [732, 288] width 145 height 82
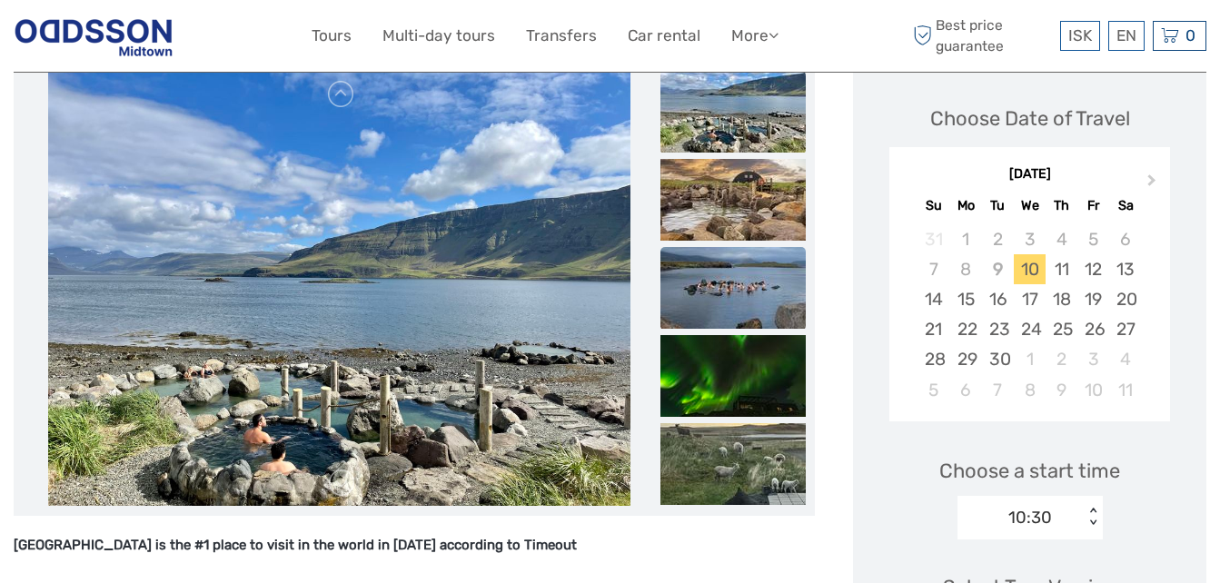
click at [762, 294] on img at bounding box center [732, 288] width 145 height 82
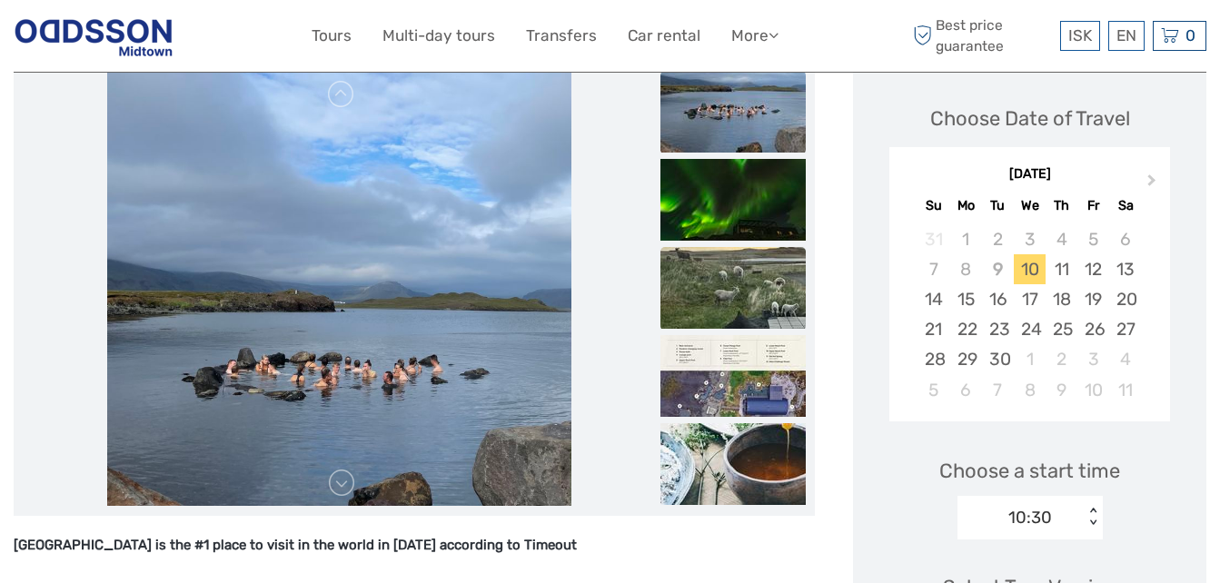
click at [789, 266] on img at bounding box center [732, 288] width 145 height 82
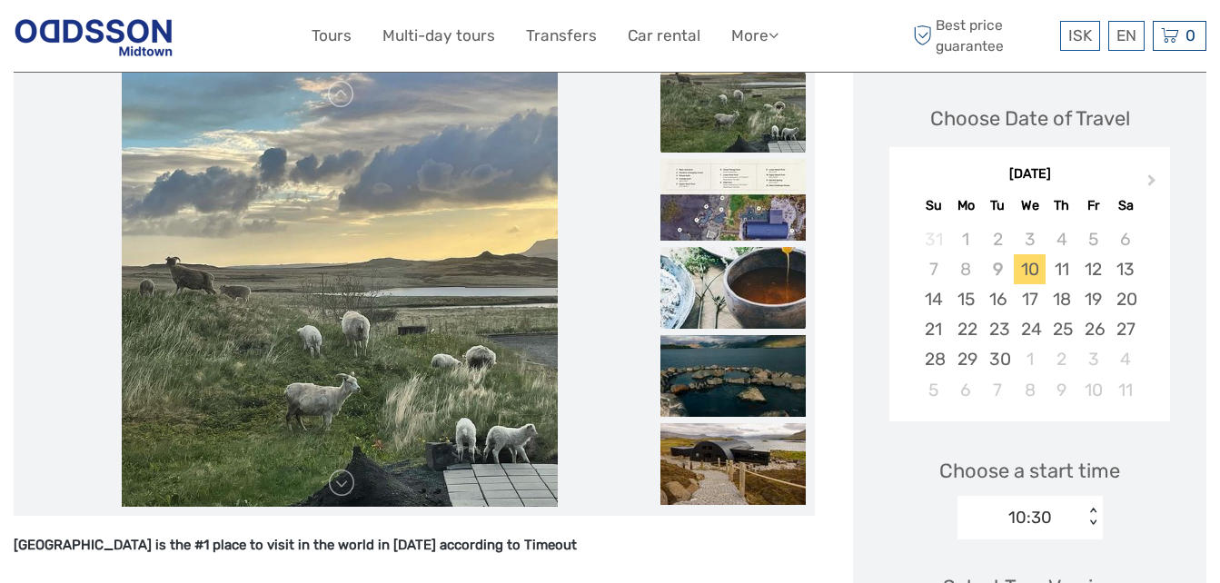
click at [795, 298] on img at bounding box center [732, 288] width 145 height 82
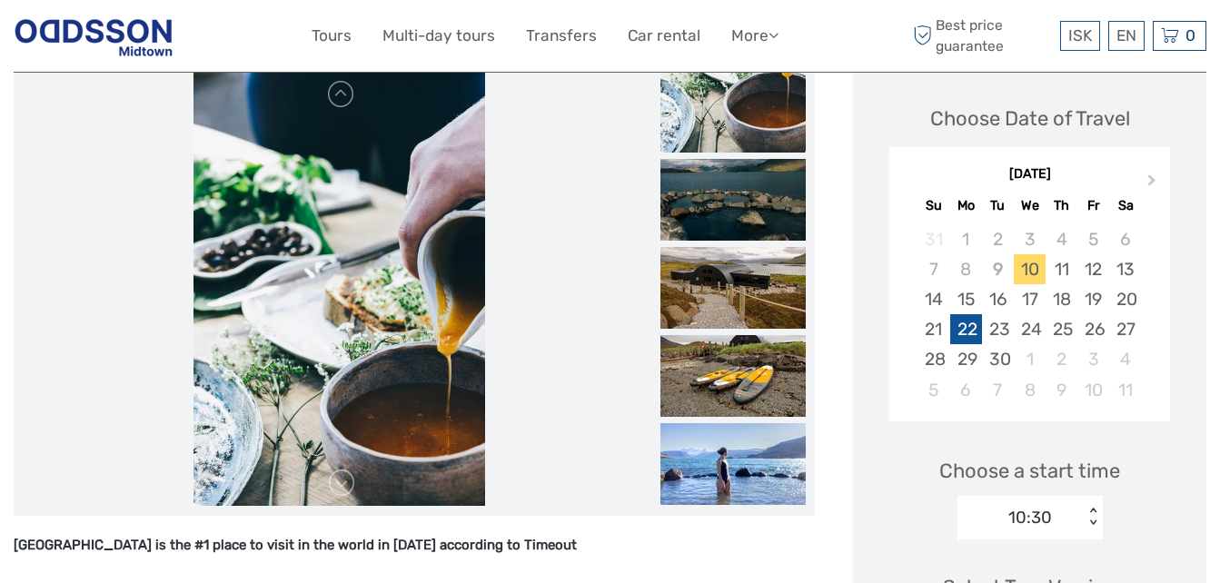
click at [980, 322] on div "22" at bounding box center [966, 329] width 32 height 30
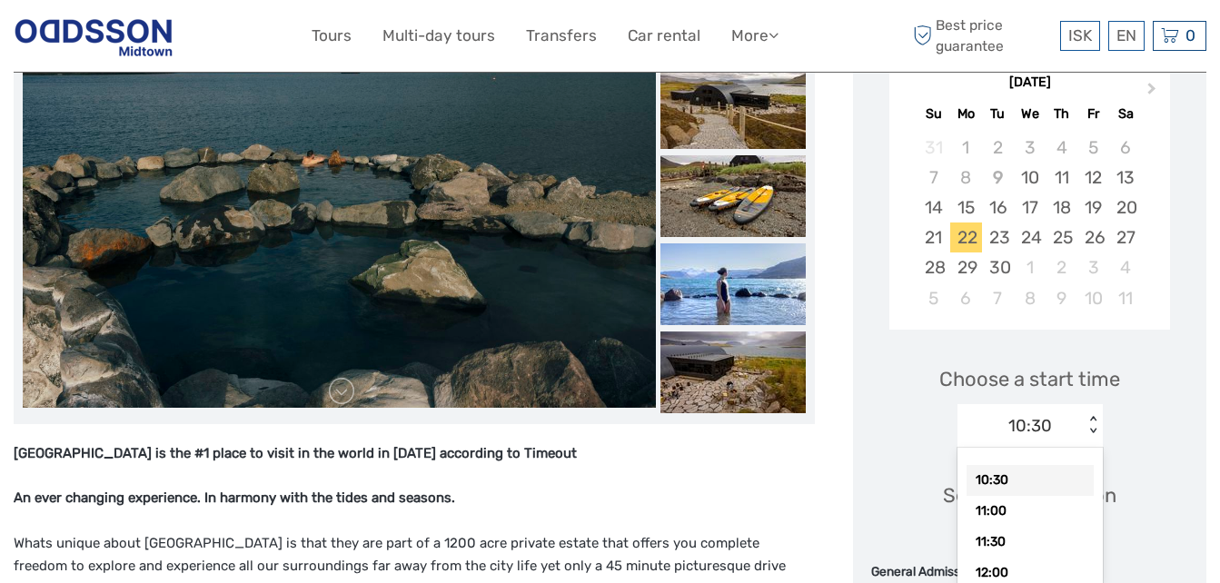
click at [1040, 448] on div "option 10:30 selected, 1 of 18. 18 results available. Use Up and Down to choose…" at bounding box center [1029, 426] width 145 height 44
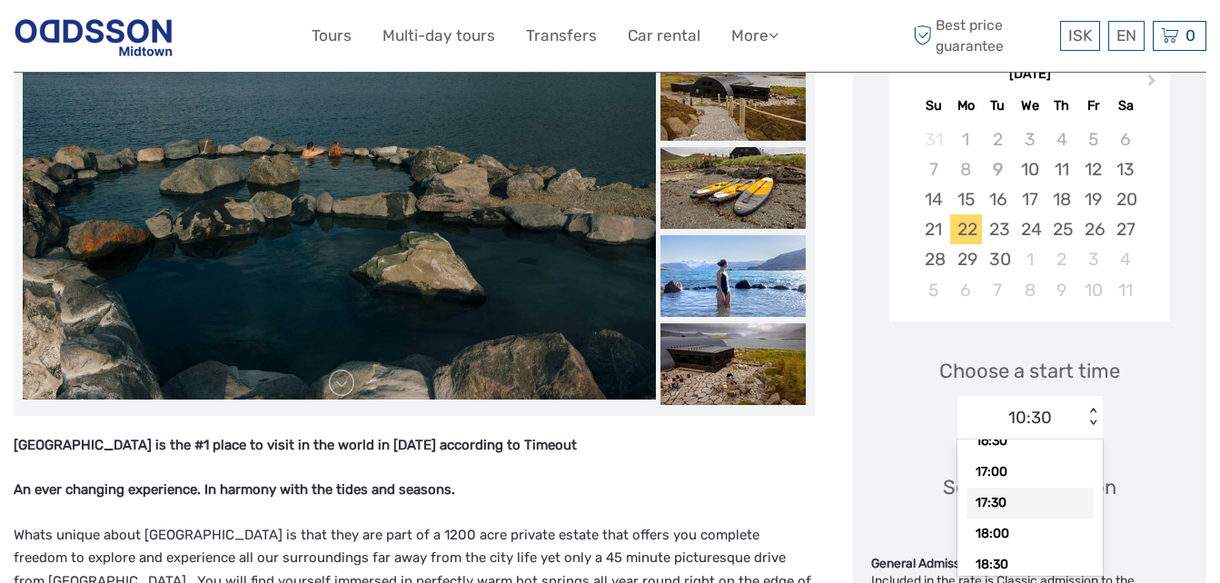
scroll to position [437, 0]
click at [656, 311] on img at bounding box center [339, 188] width 633 height 422
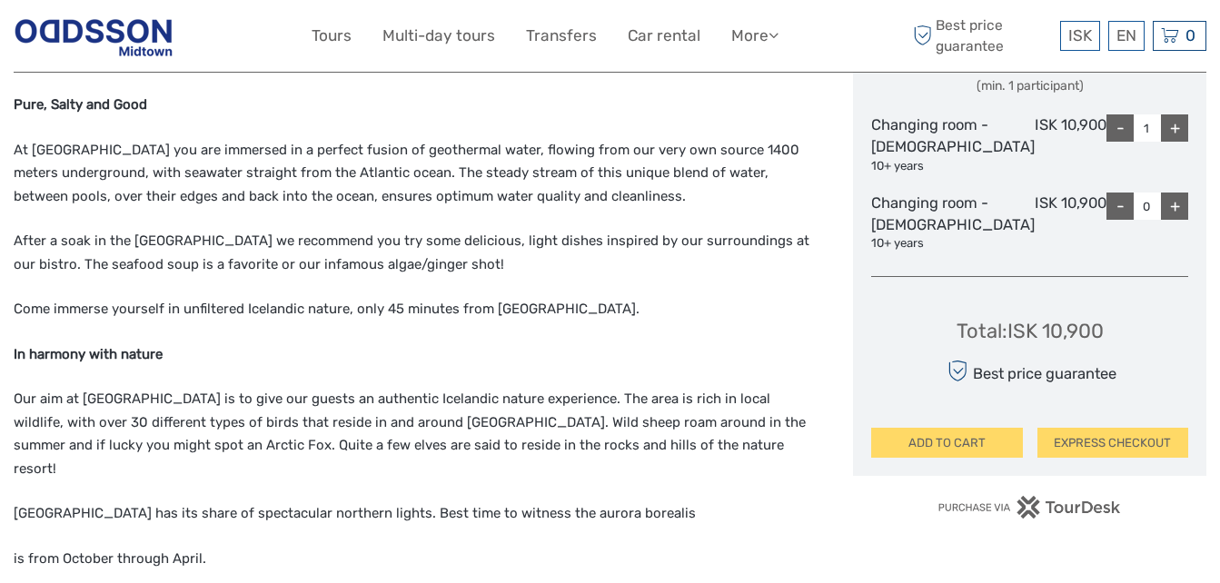
scroll to position [1047, 0]
click at [1176, 143] on div "+" at bounding box center [1174, 128] width 27 height 27
type input "2"
click at [1176, 221] on div "+" at bounding box center [1174, 206] width 27 height 27
type input "1"
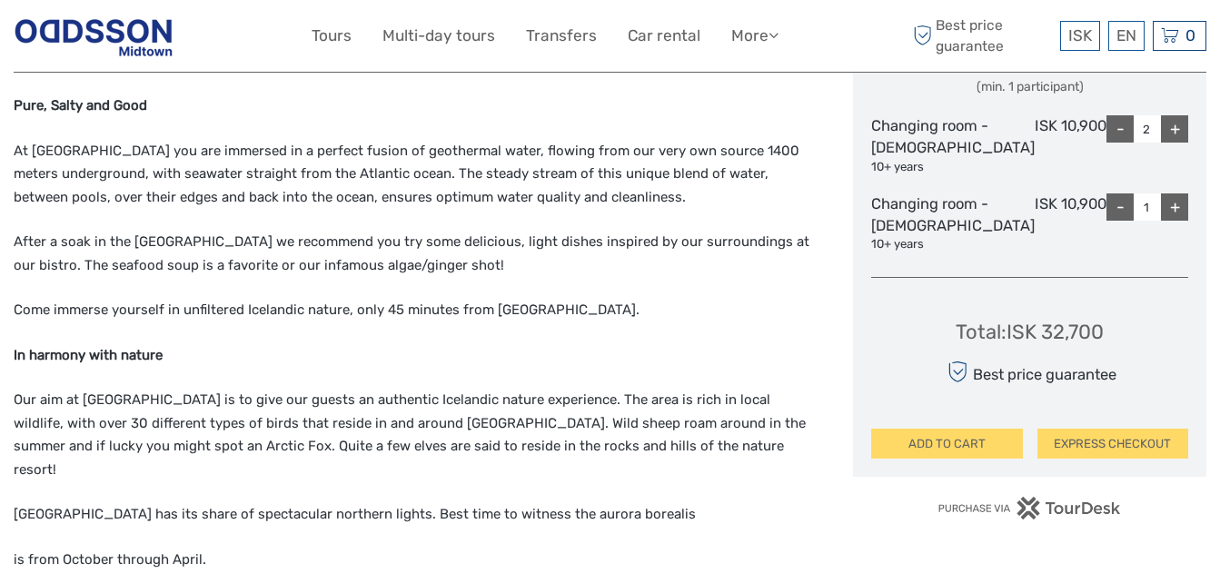
click at [1120, 143] on div "-" at bounding box center [1119, 128] width 27 height 27
type input "1"
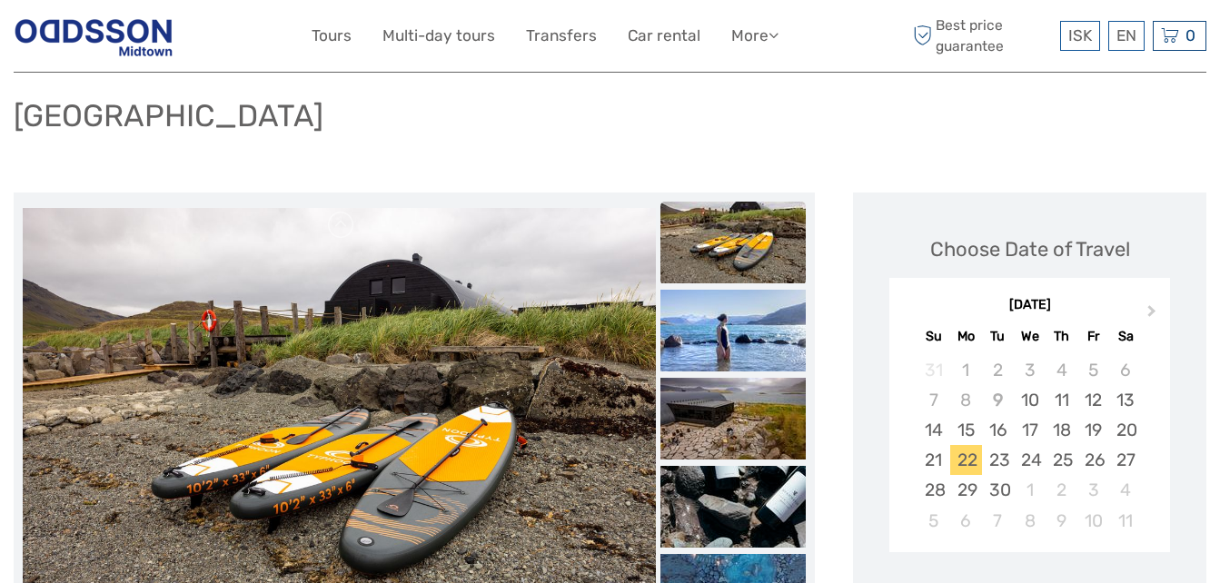
scroll to position [113, 0]
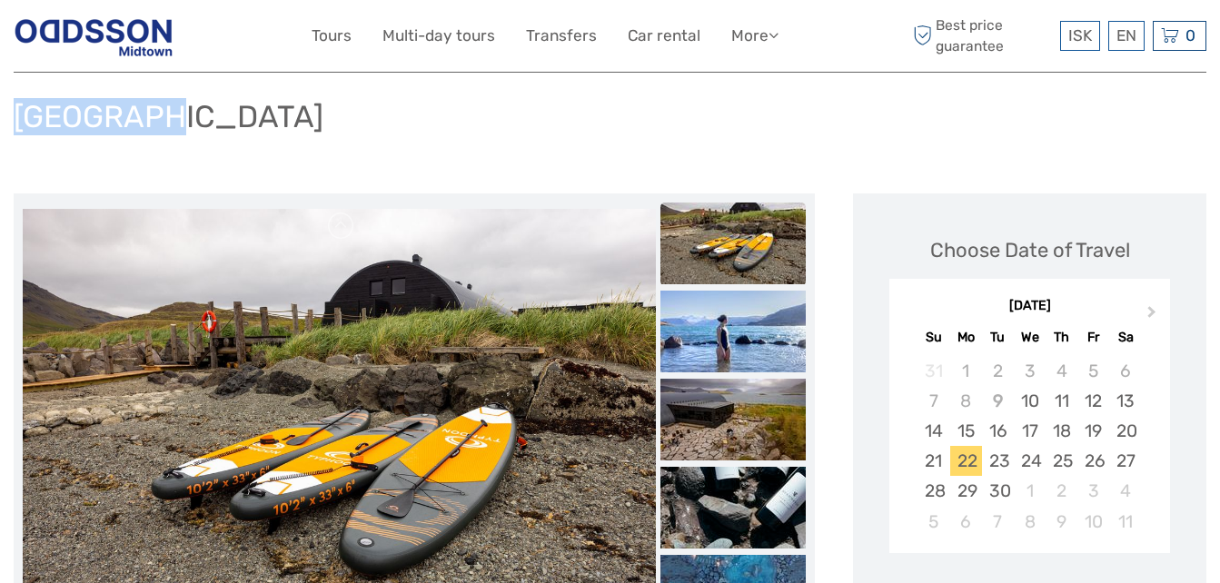
drag, startPoint x: 174, startPoint y: 116, endPoint x: 23, endPoint y: 116, distance: 151.7
click at [23, 116] on h1 "[GEOGRAPHIC_DATA]" at bounding box center [169, 116] width 310 height 37
copy h1 "Hvammsvík"
